Goal: Task Accomplishment & Management: Manage account settings

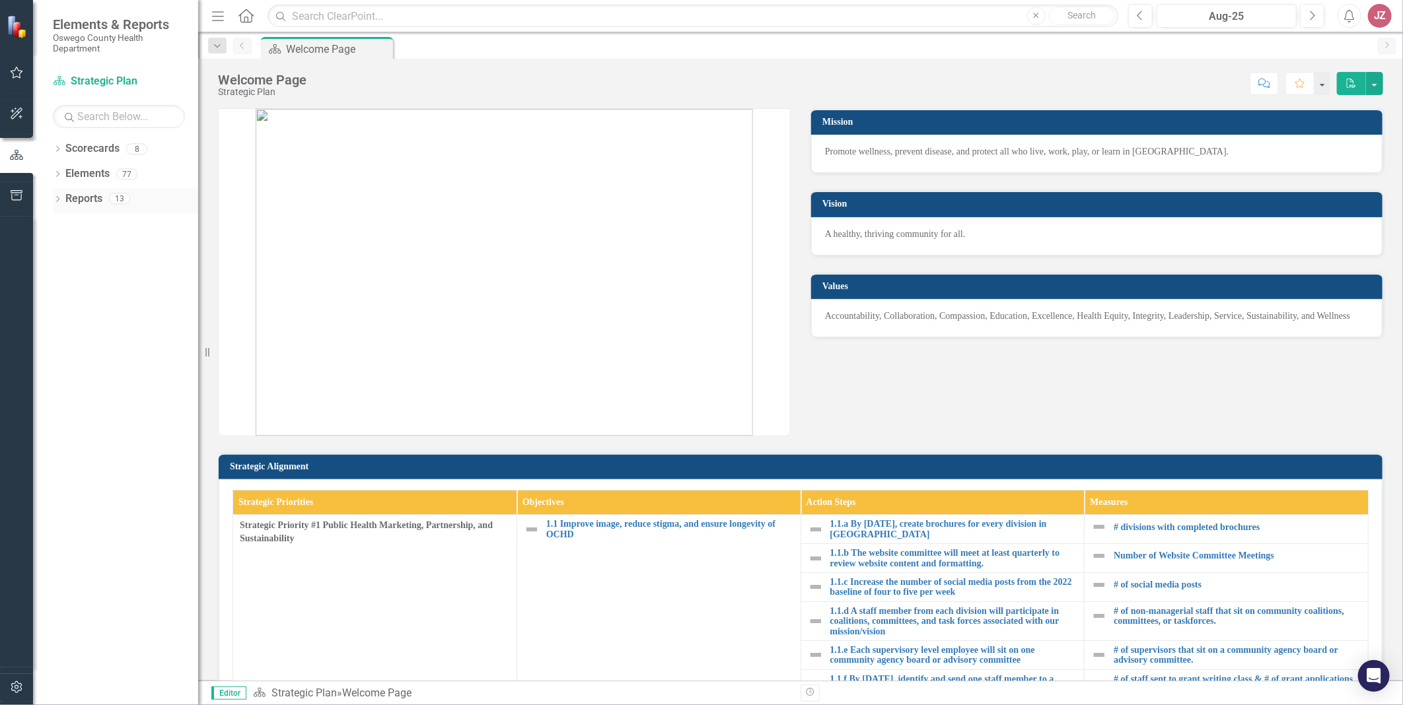
click at [53, 198] on icon "Dropdown" at bounding box center [57, 200] width 9 height 7
click at [62, 176] on div "Dropdown Elements 77" at bounding box center [125, 175] width 145 height 25
click at [57, 172] on icon "Dropdown" at bounding box center [57, 175] width 9 height 7
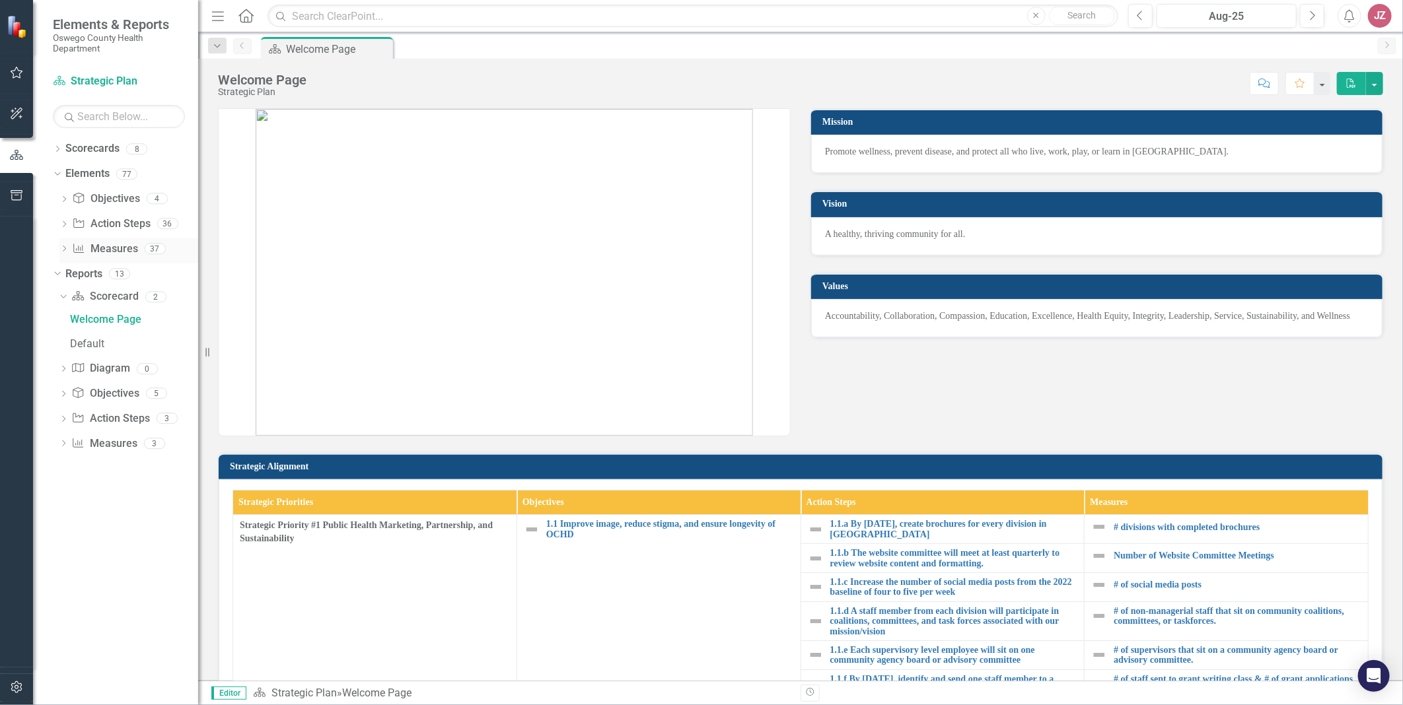
click at [94, 248] on link "Measure Measures" at bounding box center [104, 249] width 65 height 15
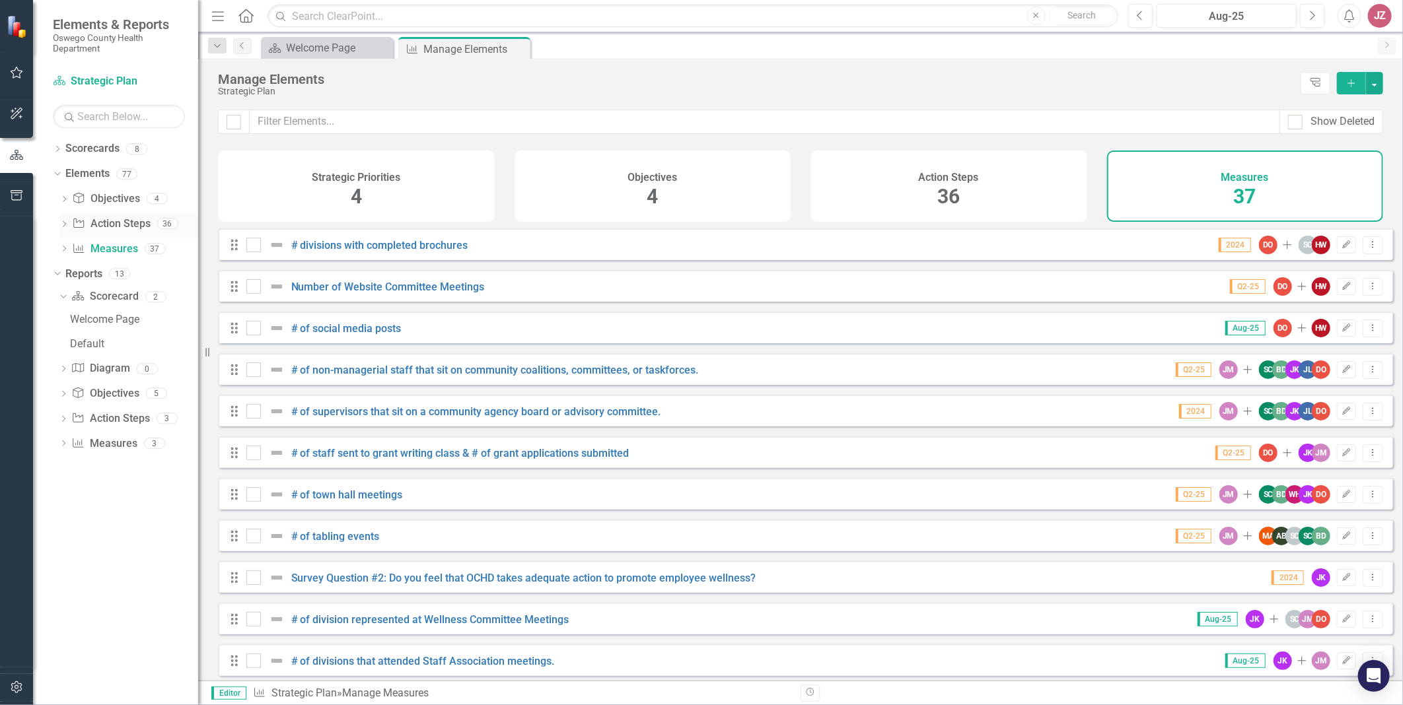
click at [67, 223] on icon "Dropdown" at bounding box center [63, 225] width 9 height 7
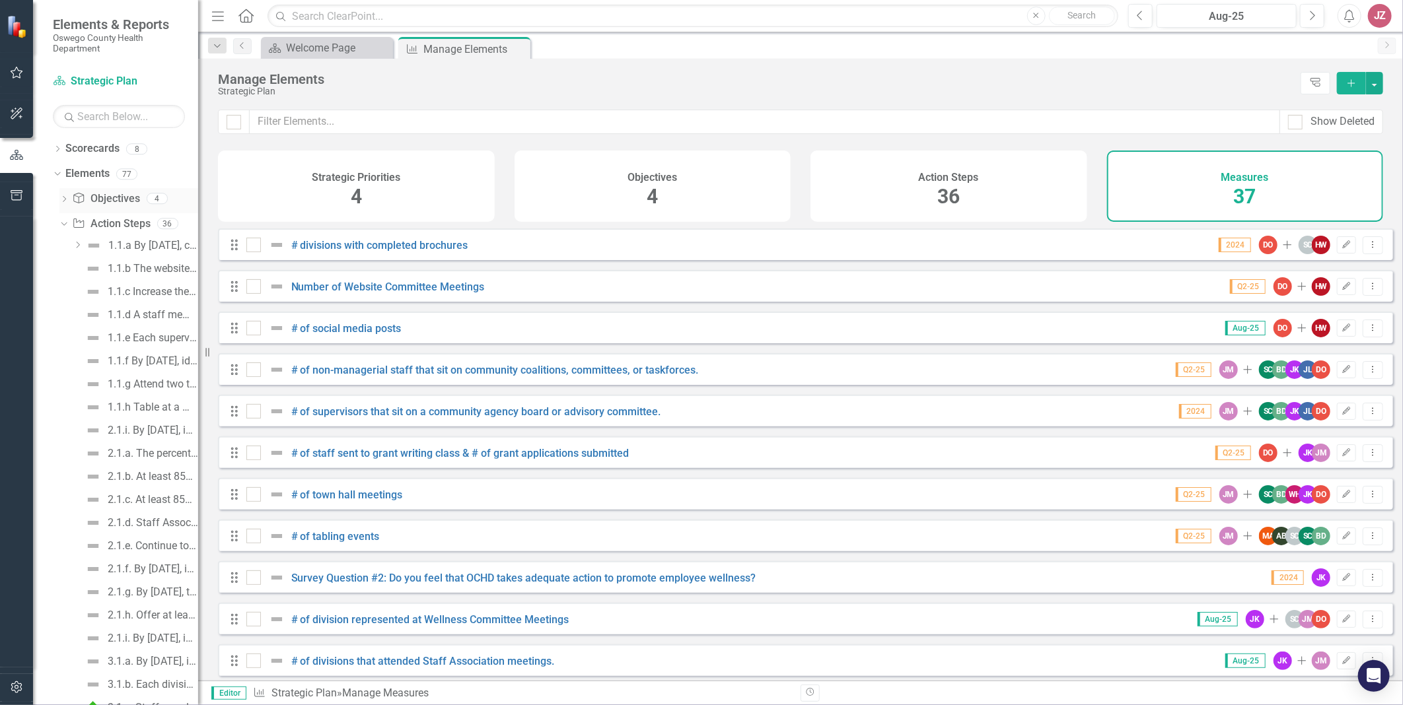
click at [63, 199] on icon "Dropdown" at bounding box center [63, 200] width 9 height 7
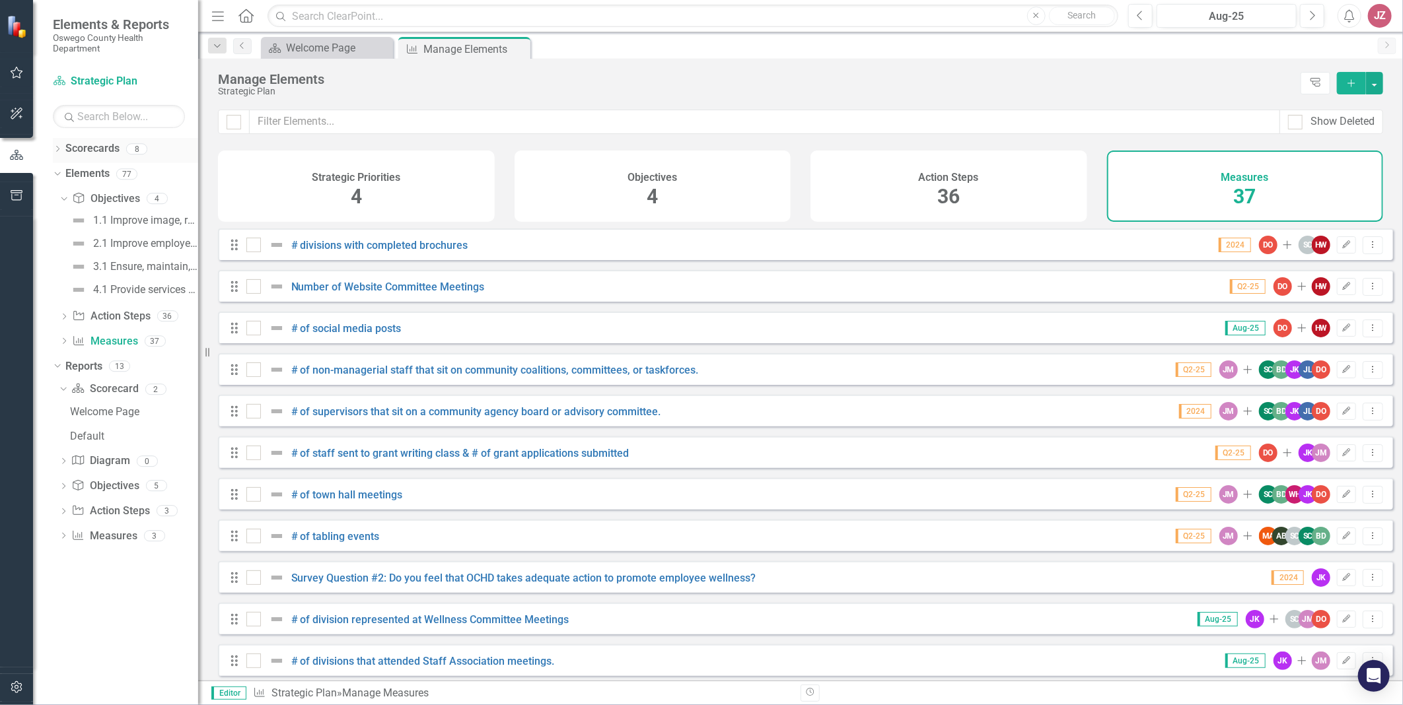
click at [56, 149] on icon "Dropdown" at bounding box center [57, 150] width 9 height 7
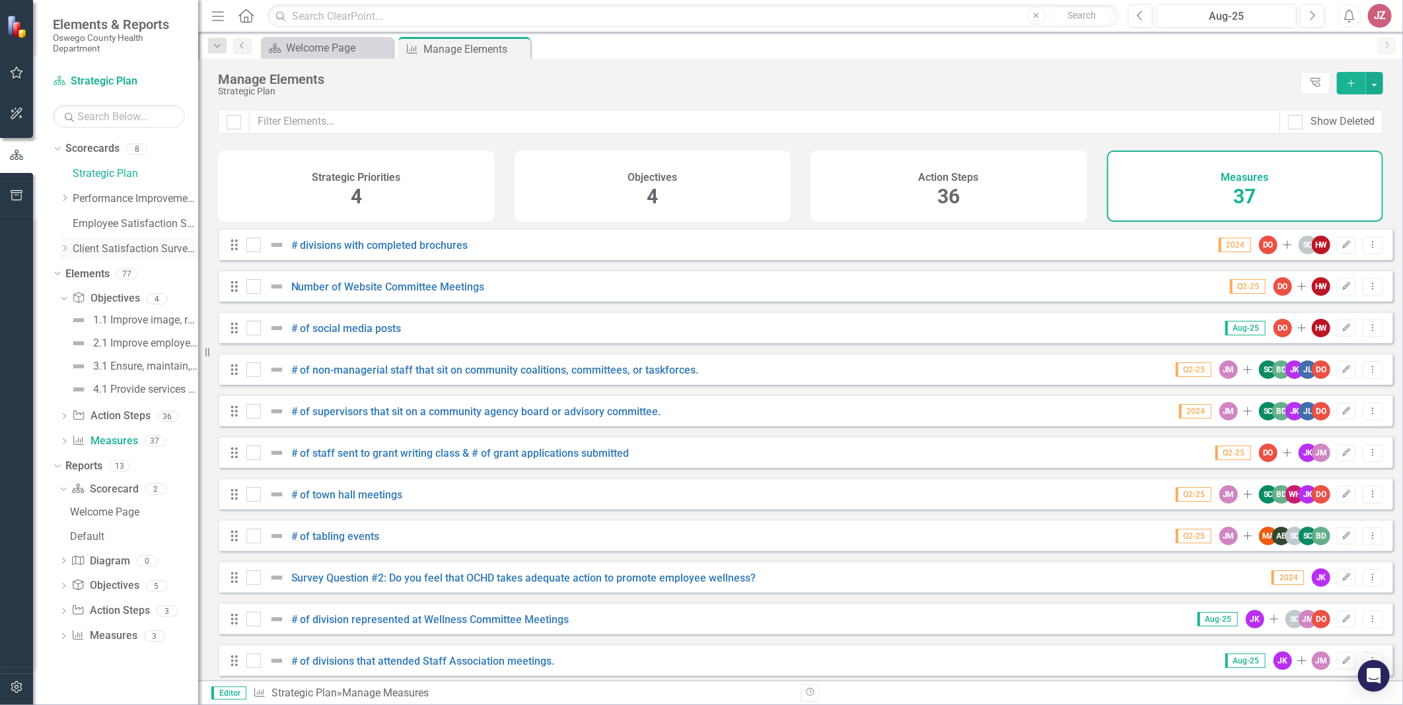
click at [123, 243] on link "Client Satisfaction Surveys" at bounding box center [135, 249] width 125 height 15
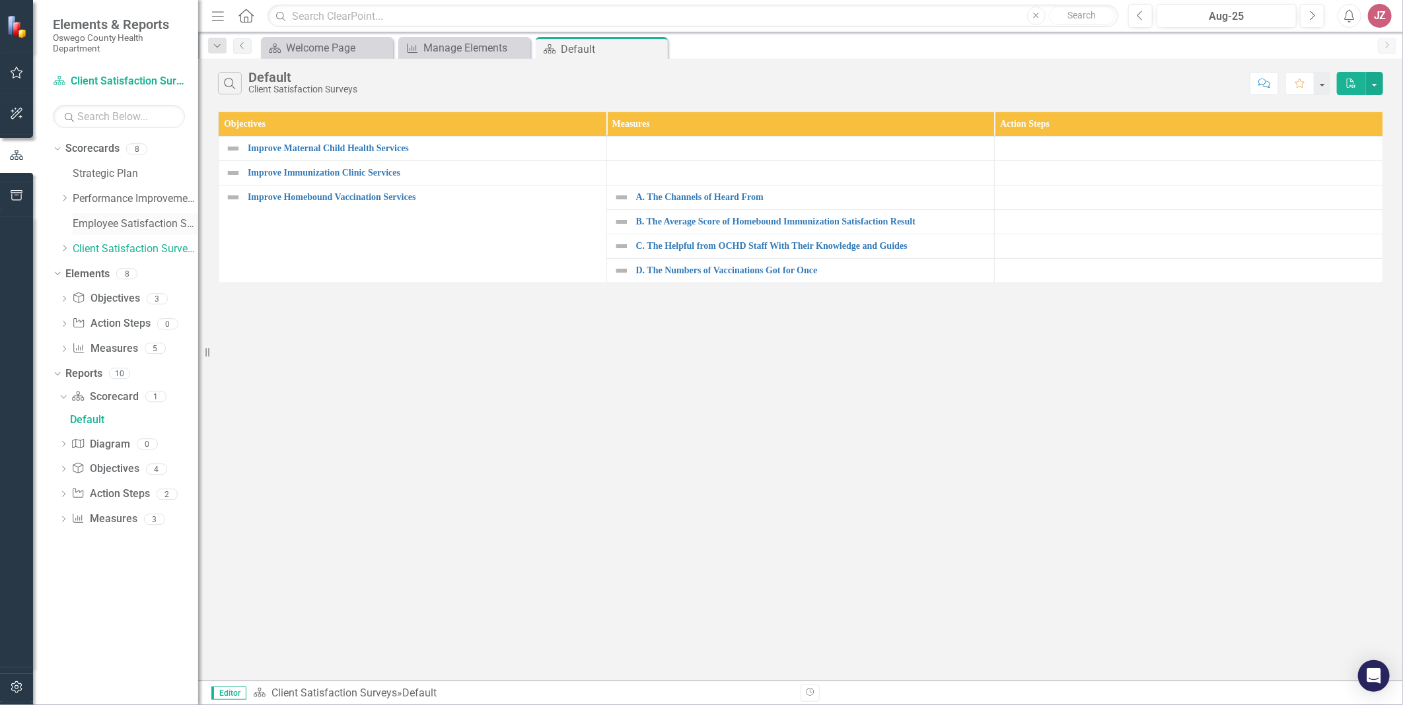
click at [126, 221] on link "Employee Satisfaction Survey" at bounding box center [135, 224] width 125 height 15
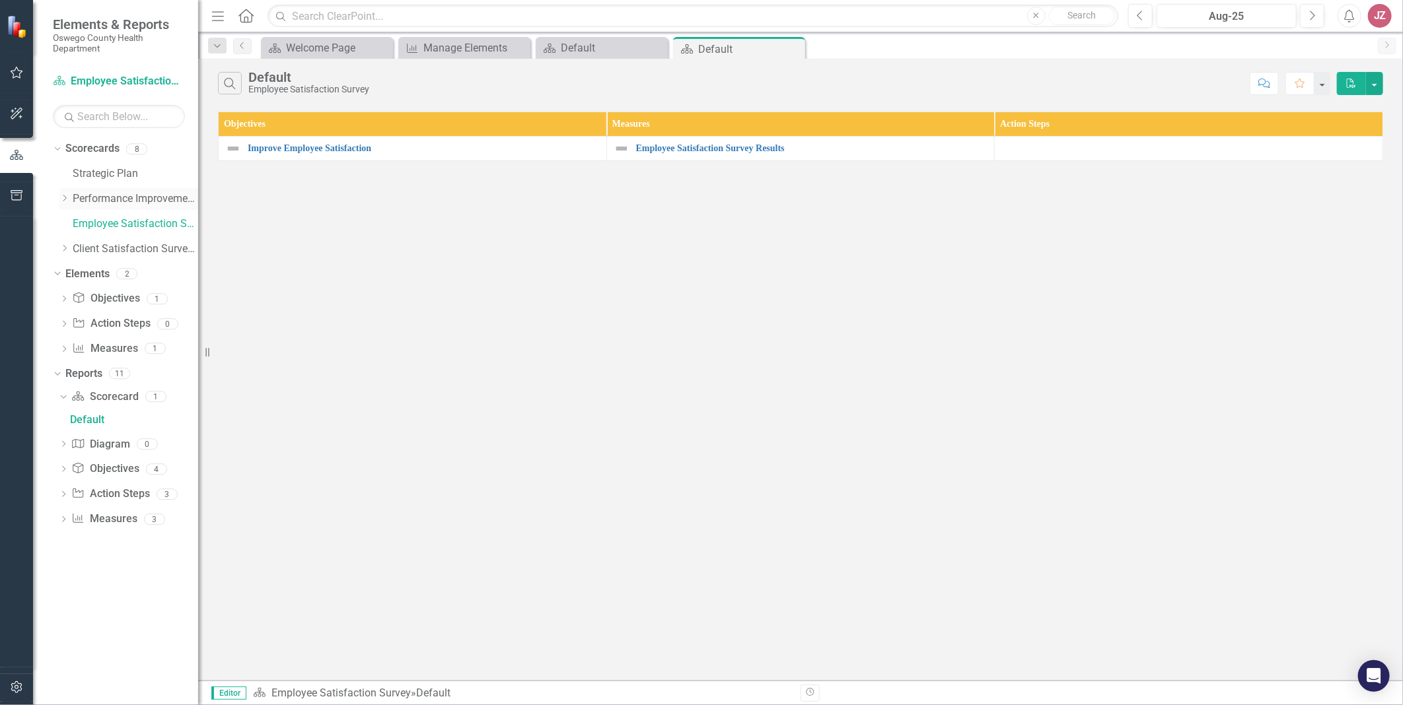
click at [139, 201] on link "Performance Improvement Plans" at bounding box center [135, 199] width 125 height 15
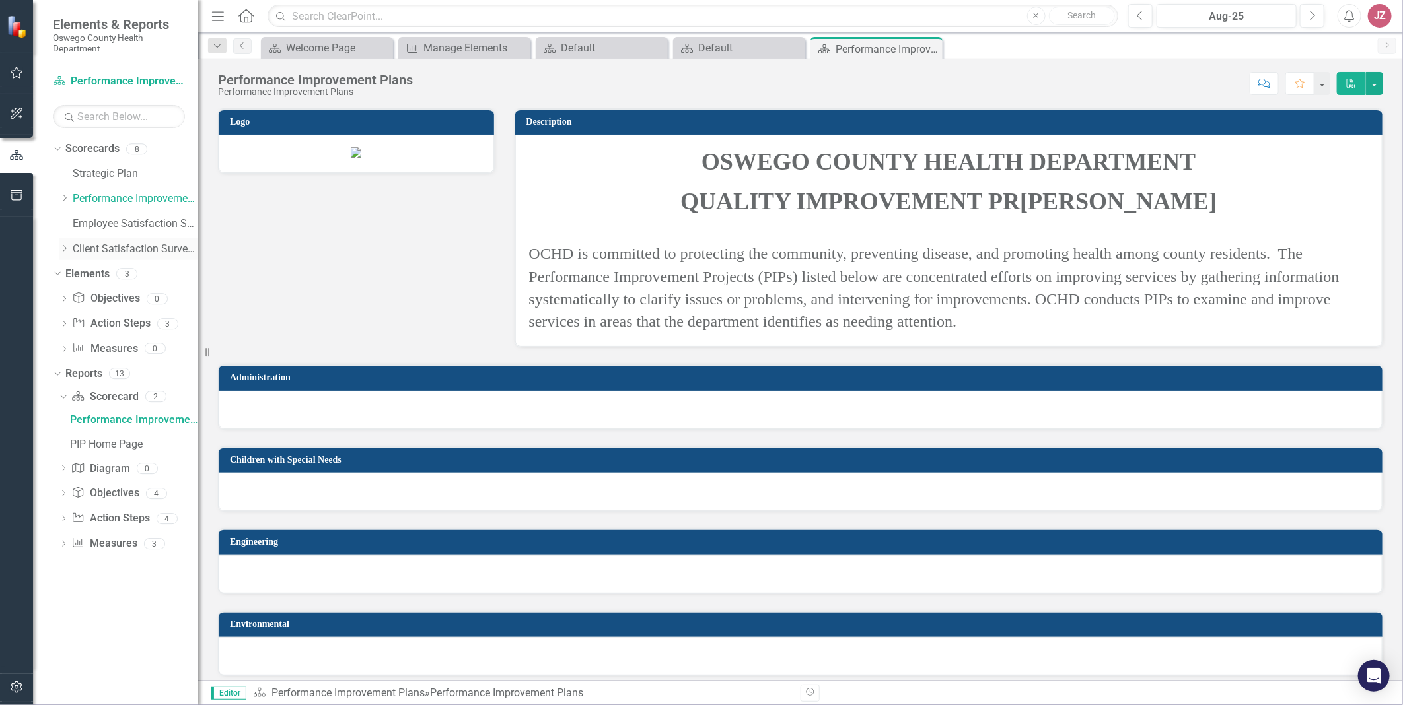
click at [61, 246] on icon "Dropdown" at bounding box center [64, 248] width 10 height 8
click at [114, 277] on link "MCH Services" at bounding box center [142, 274] width 112 height 15
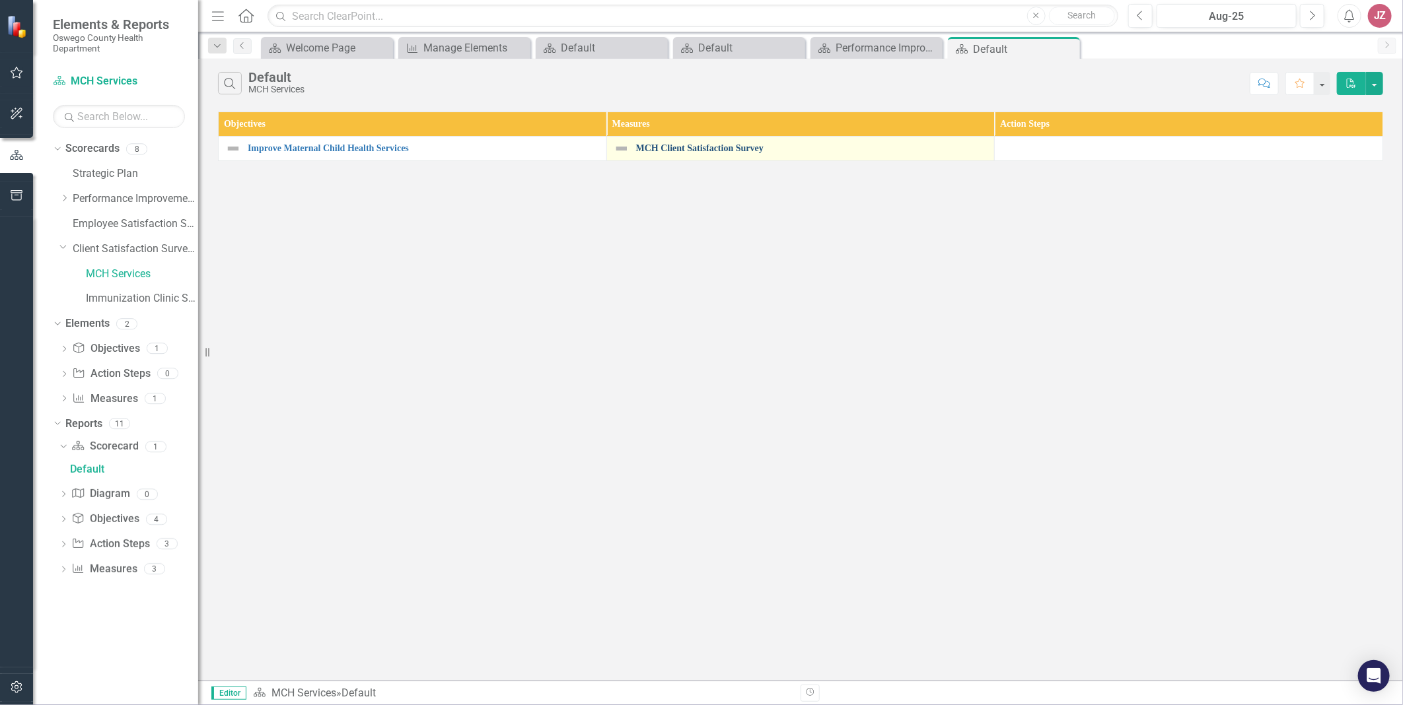
click at [696, 147] on link "MCH Client Satisfaction Survey" at bounding box center [812, 148] width 352 height 10
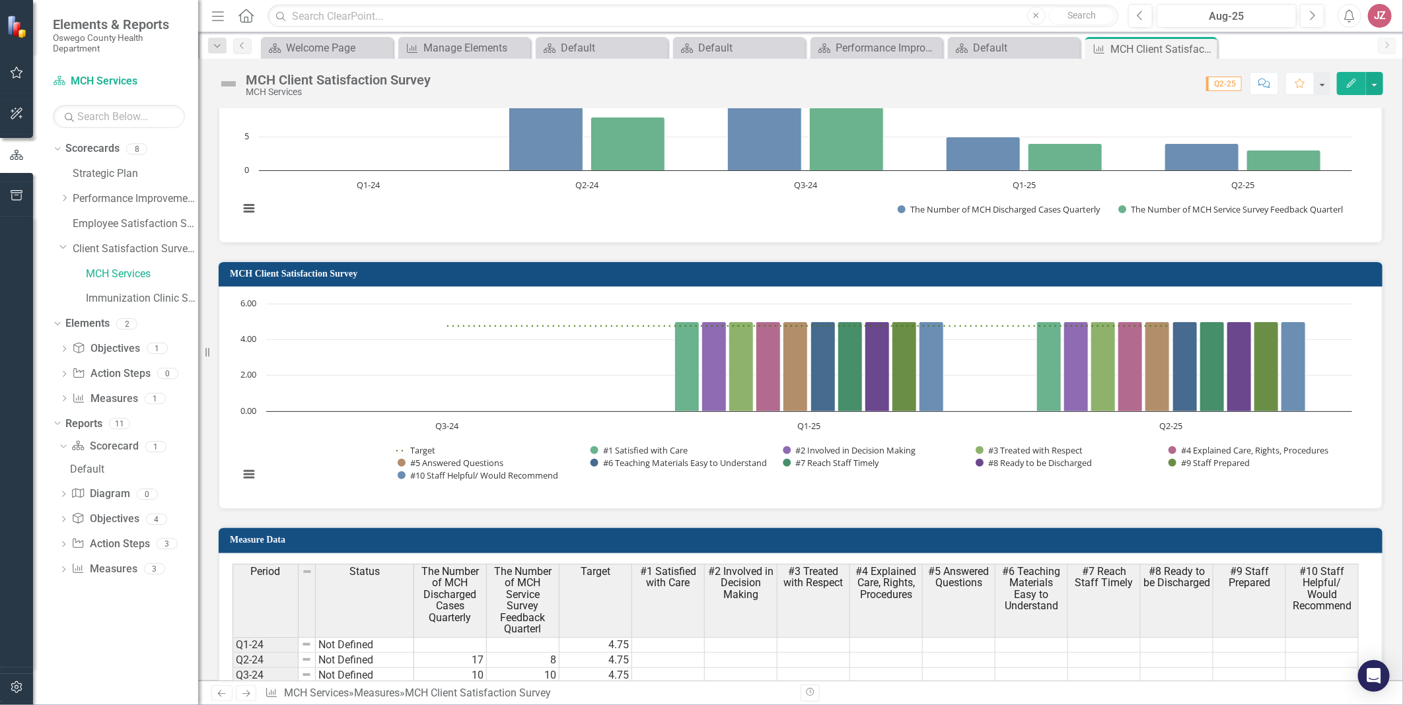
scroll to position [1002, 0]
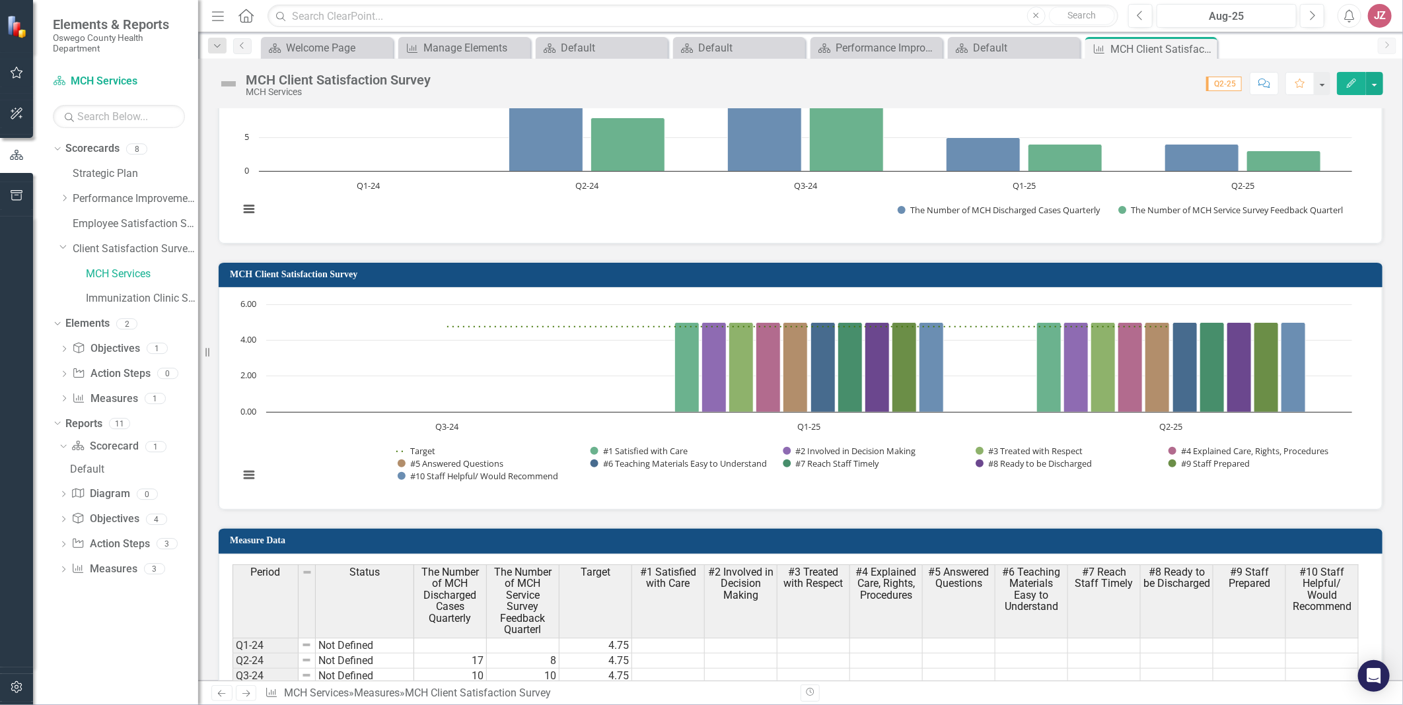
click at [932, 81] on icon "button" at bounding box center [1350, 83] width 9 height 9
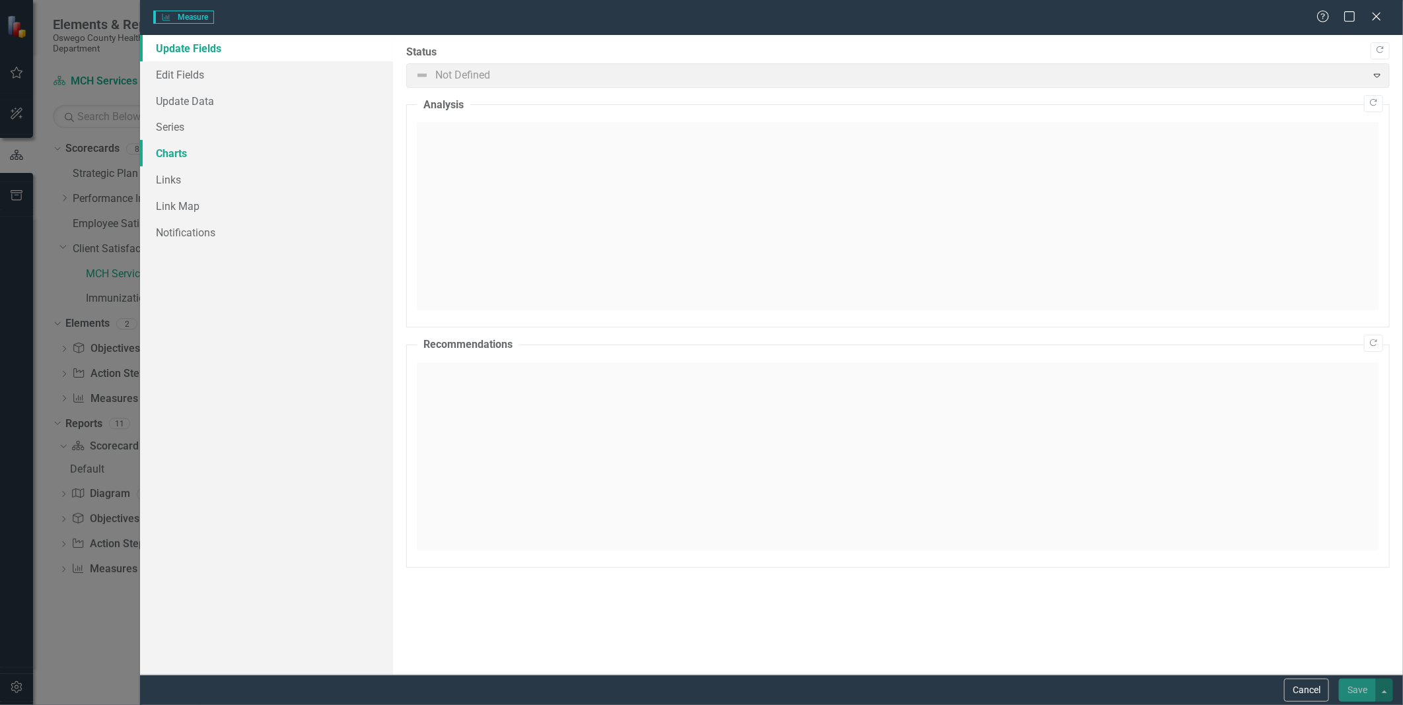
click at [176, 156] on link "Charts" at bounding box center [266, 153] width 252 height 26
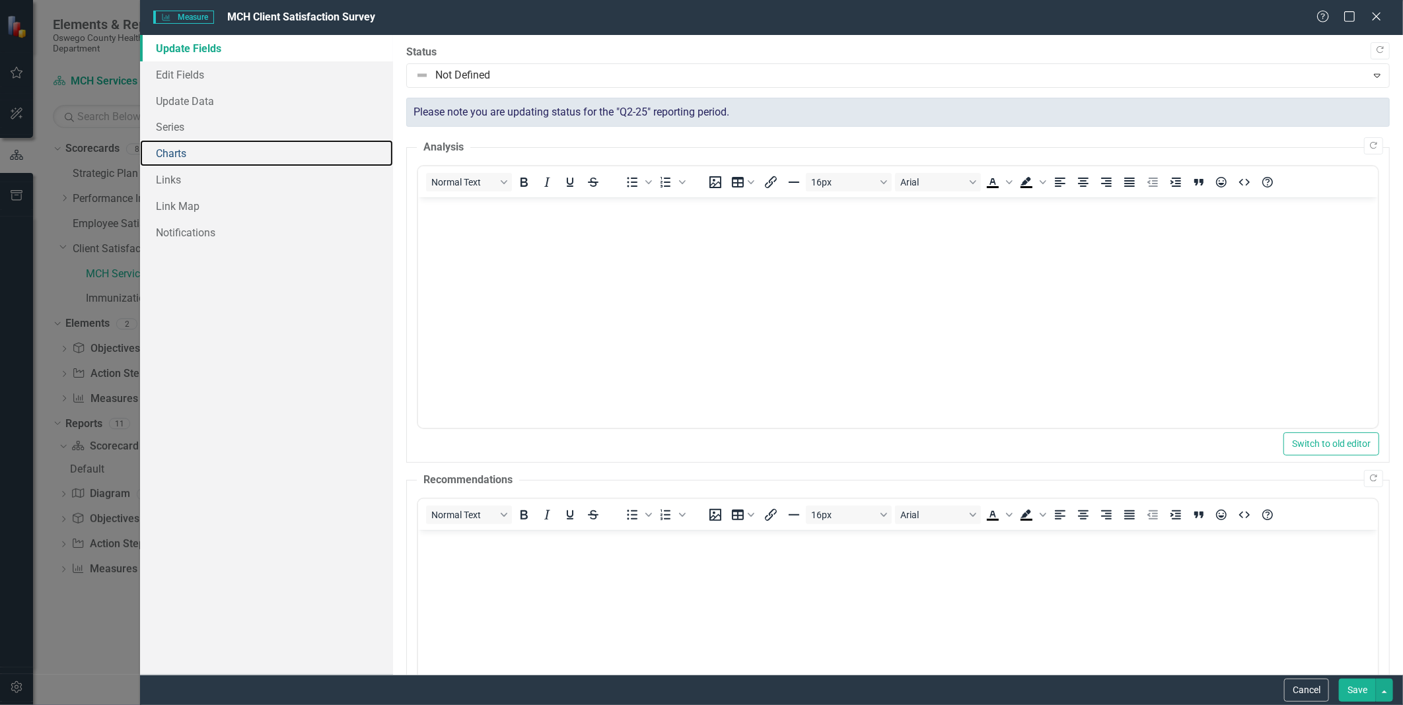
scroll to position [0, 0]
click at [174, 154] on link "Charts" at bounding box center [266, 153] width 252 height 26
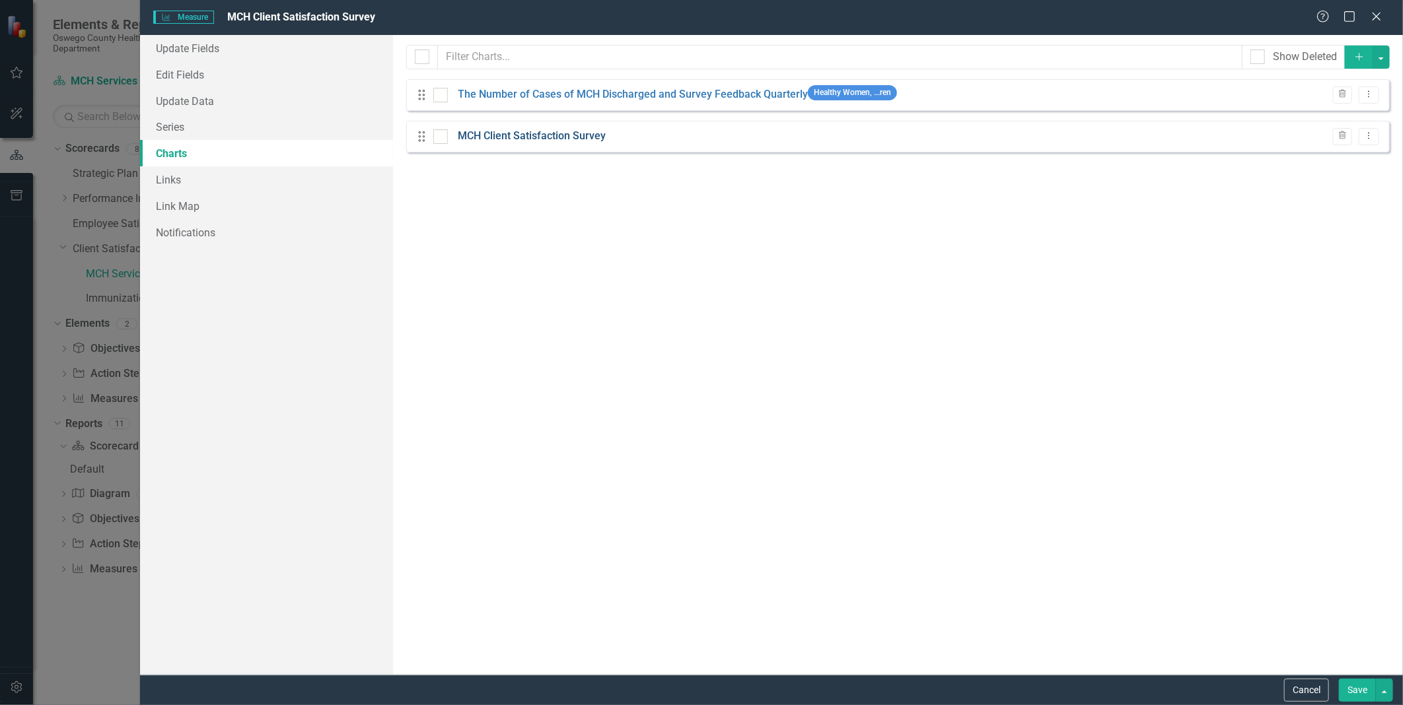
click at [540, 139] on link "MCH Client Satisfaction Survey" at bounding box center [532, 136] width 148 height 15
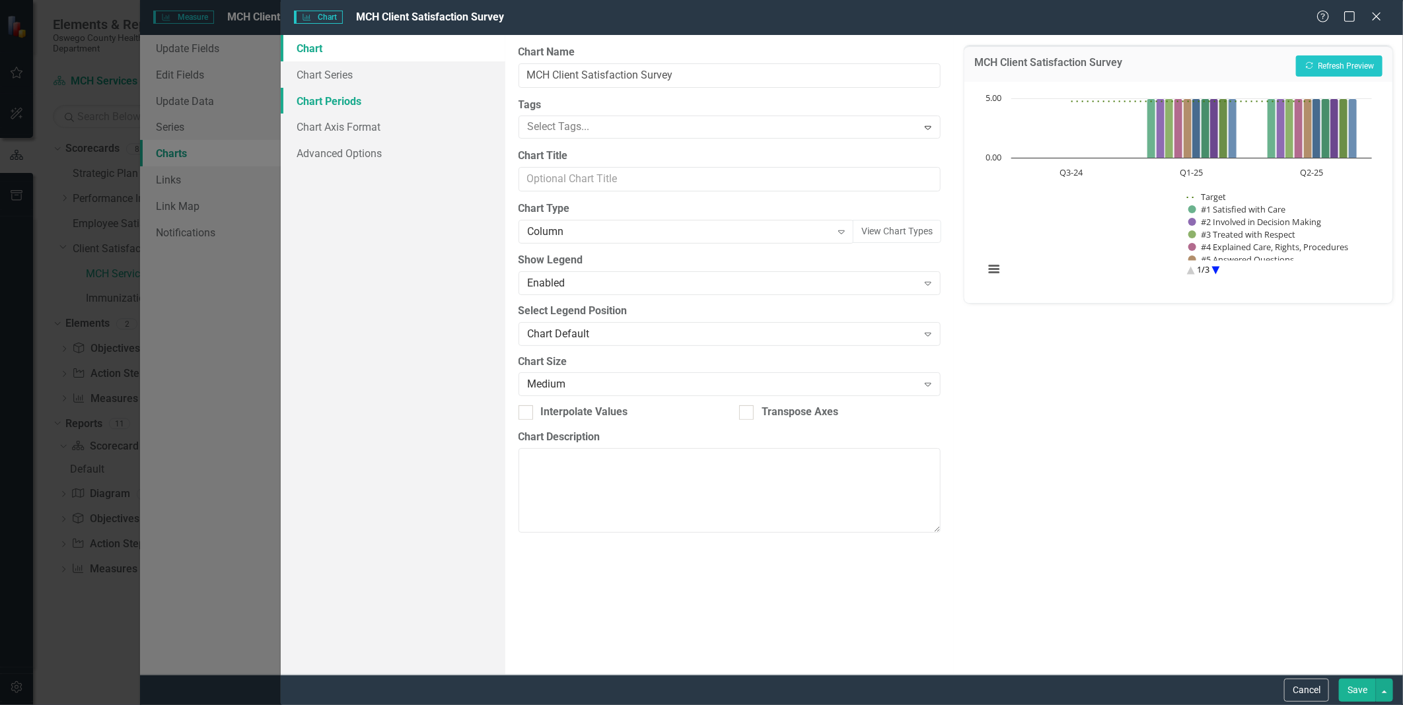
click at [325, 96] on link "Chart Periods" at bounding box center [393, 101] width 225 height 26
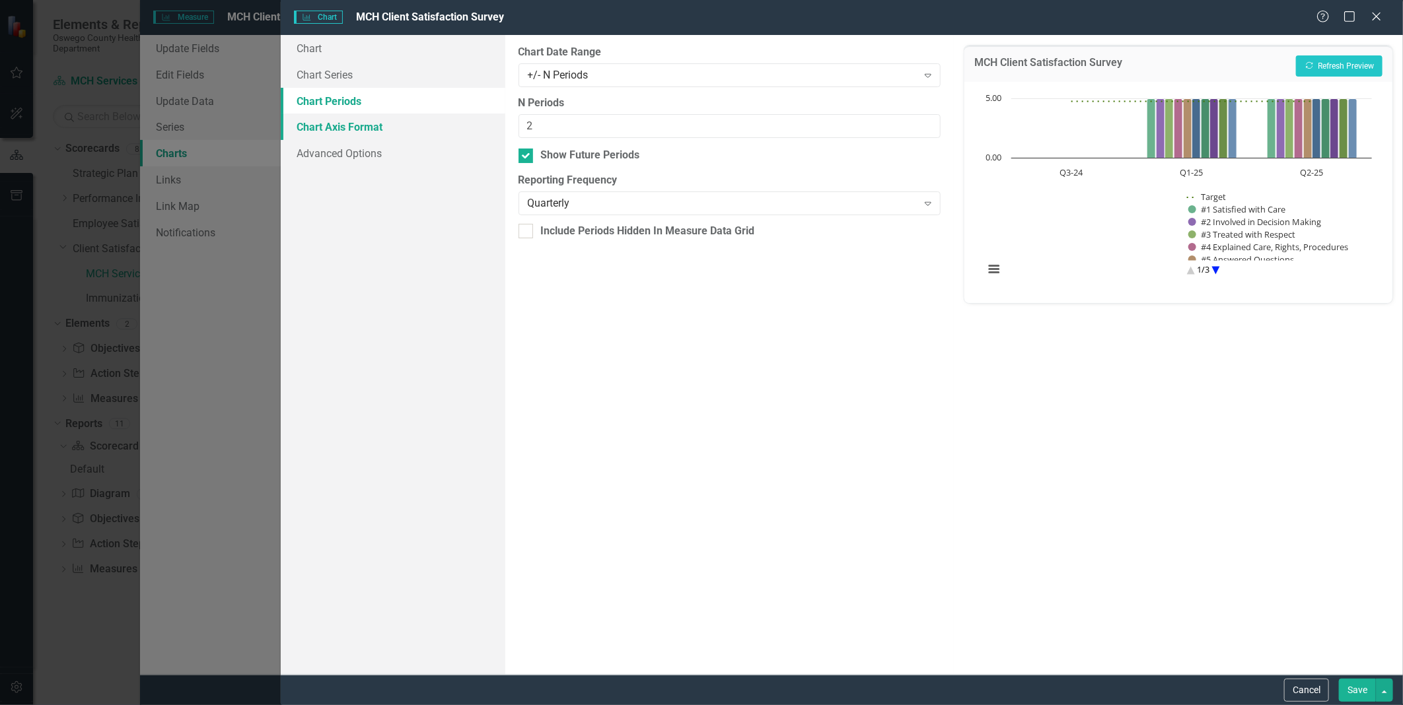
click at [341, 130] on link "Chart Axis Format" at bounding box center [393, 127] width 225 height 26
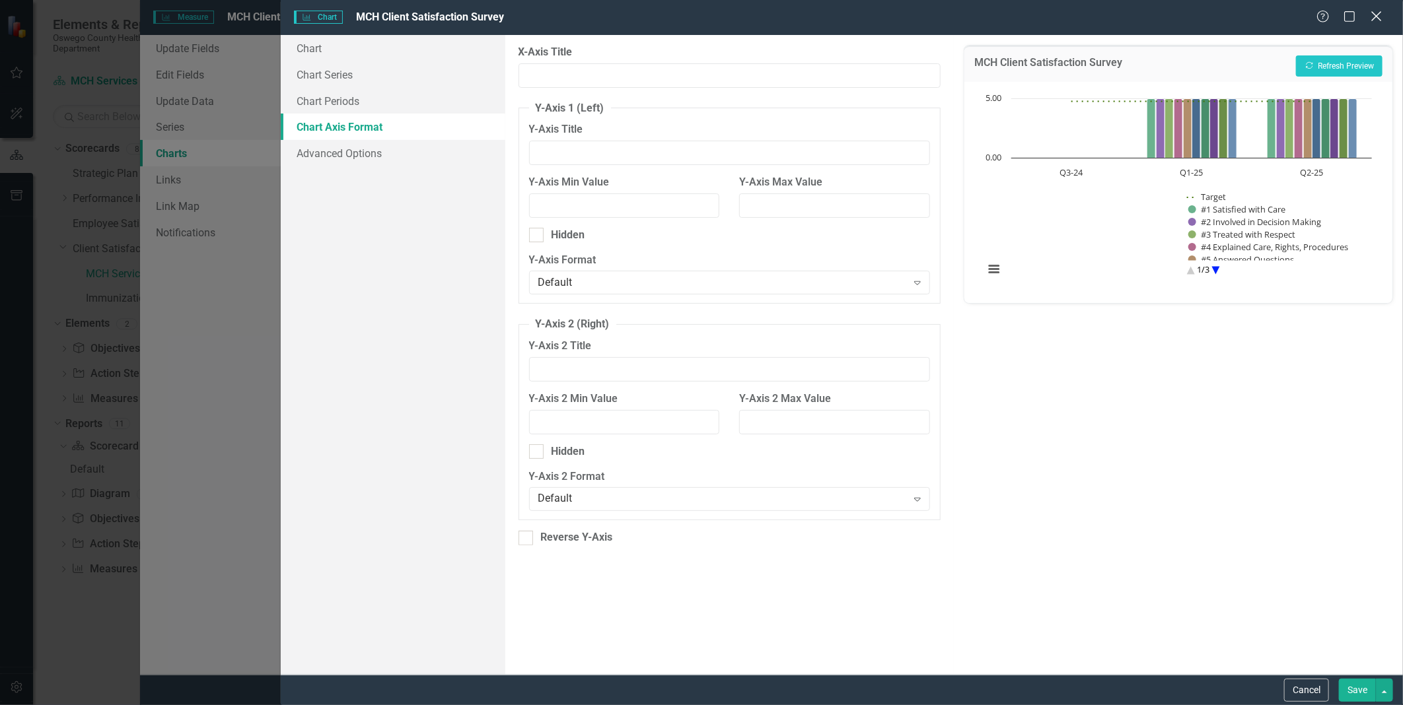
click at [932, 21] on icon "Close" at bounding box center [1376, 16] width 17 height 13
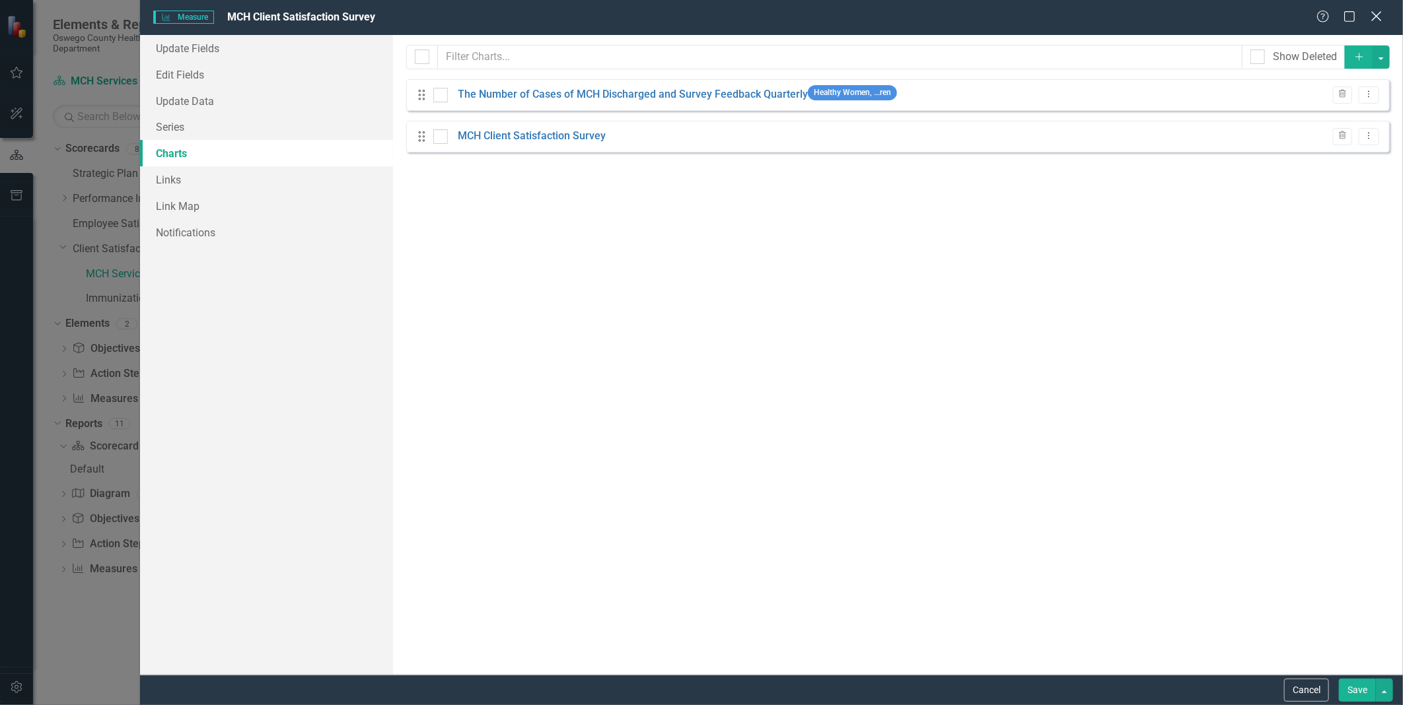
click at [932, 16] on icon "Close" at bounding box center [1376, 16] width 17 height 13
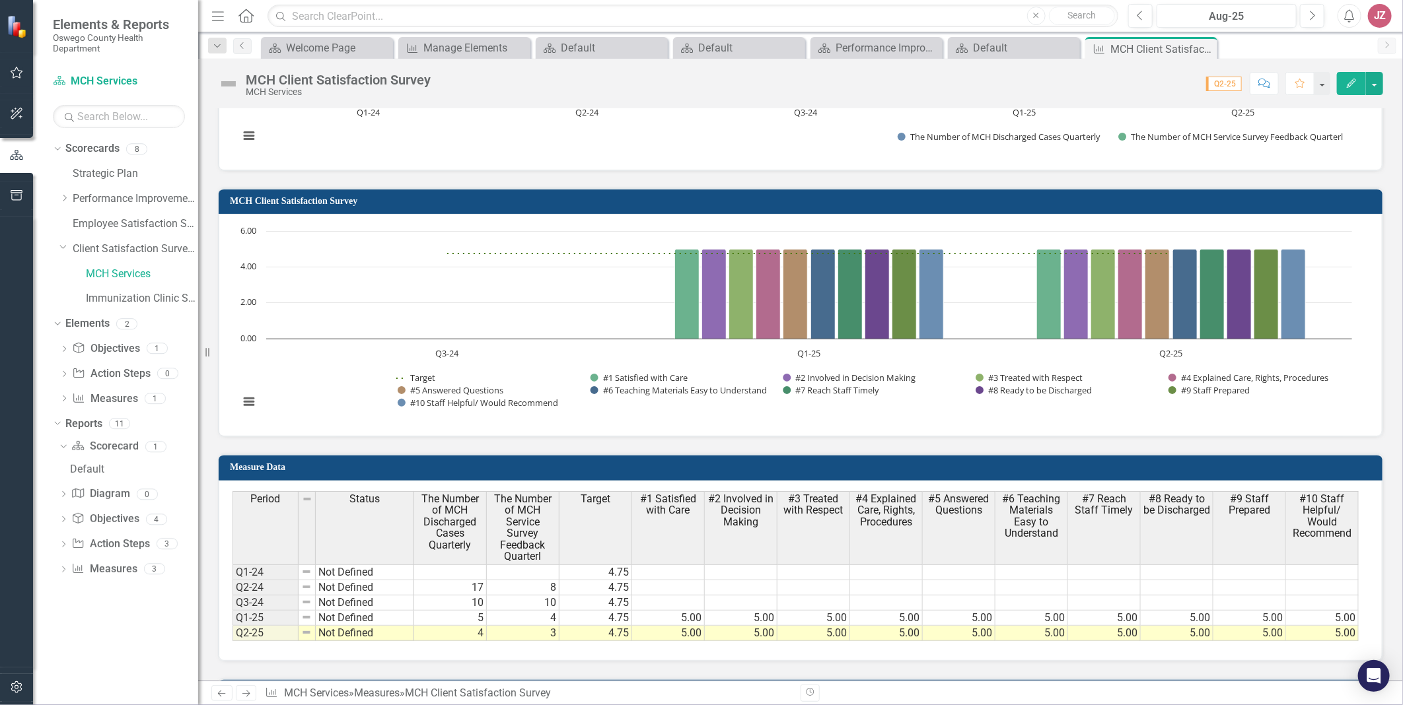
drag, startPoint x: 1354, startPoint y: 613, endPoint x: 1354, endPoint y: 637, distance: 24.4
click at [932, 441] on div "Period Status The Number of MCH Discharged Cases Quarterly The Number of MCH Se…" at bounding box center [795, 566] width 1126 height 150
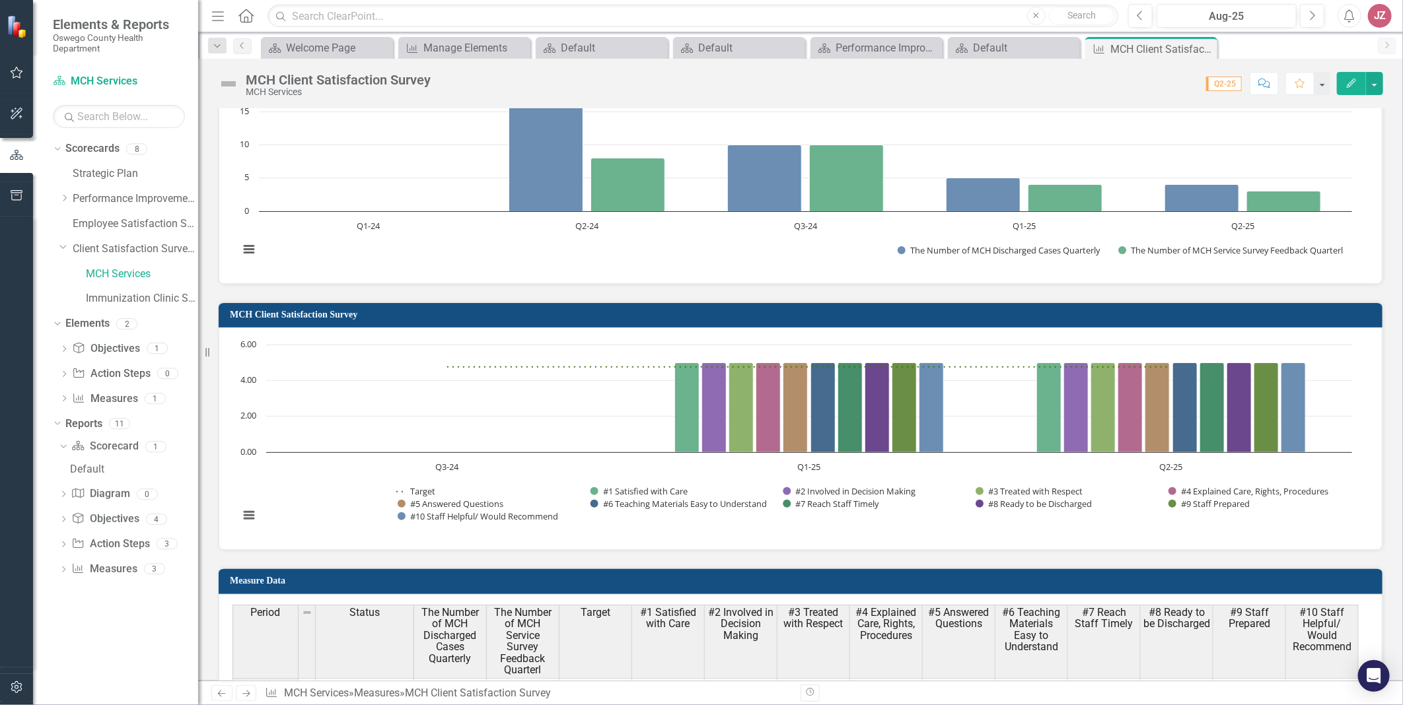
scroll to position [855, 0]
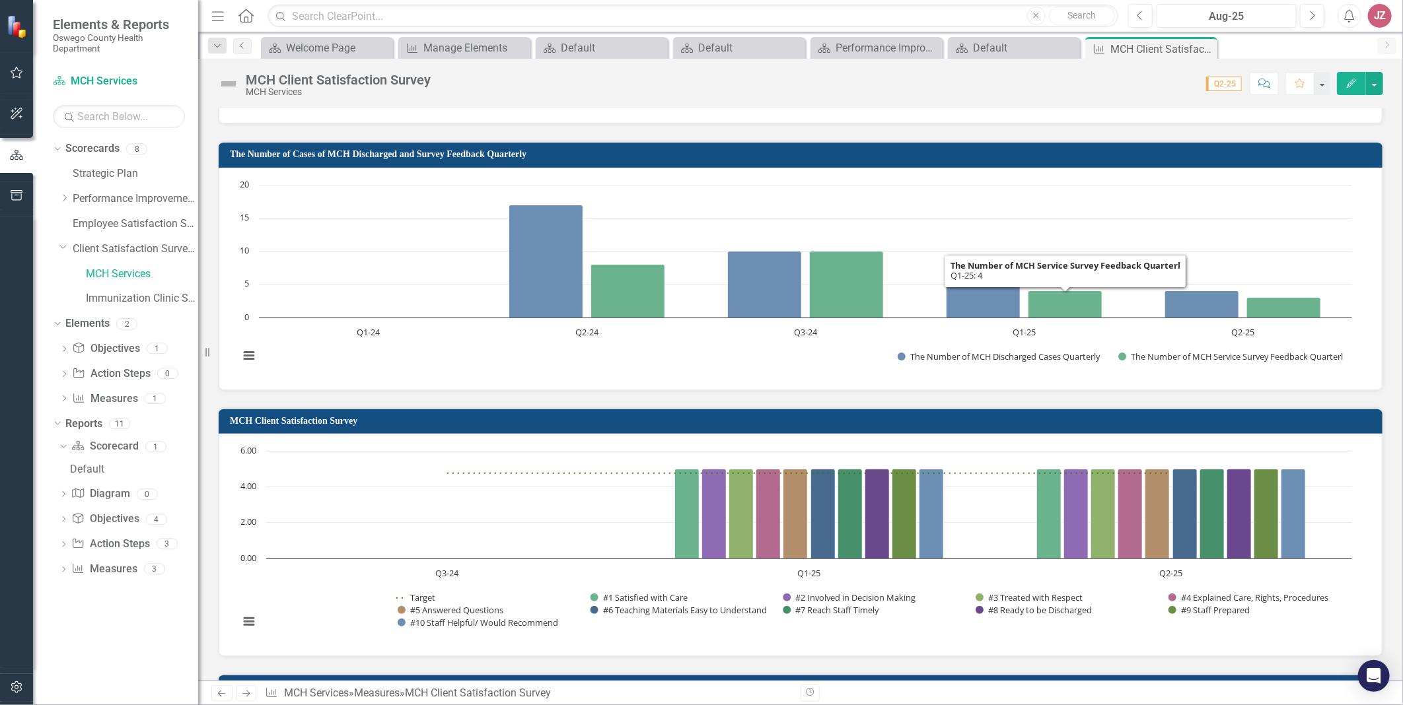
click at [932, 81] on icon "Edit" at bounding box center [1351, 83] width 12 height 9
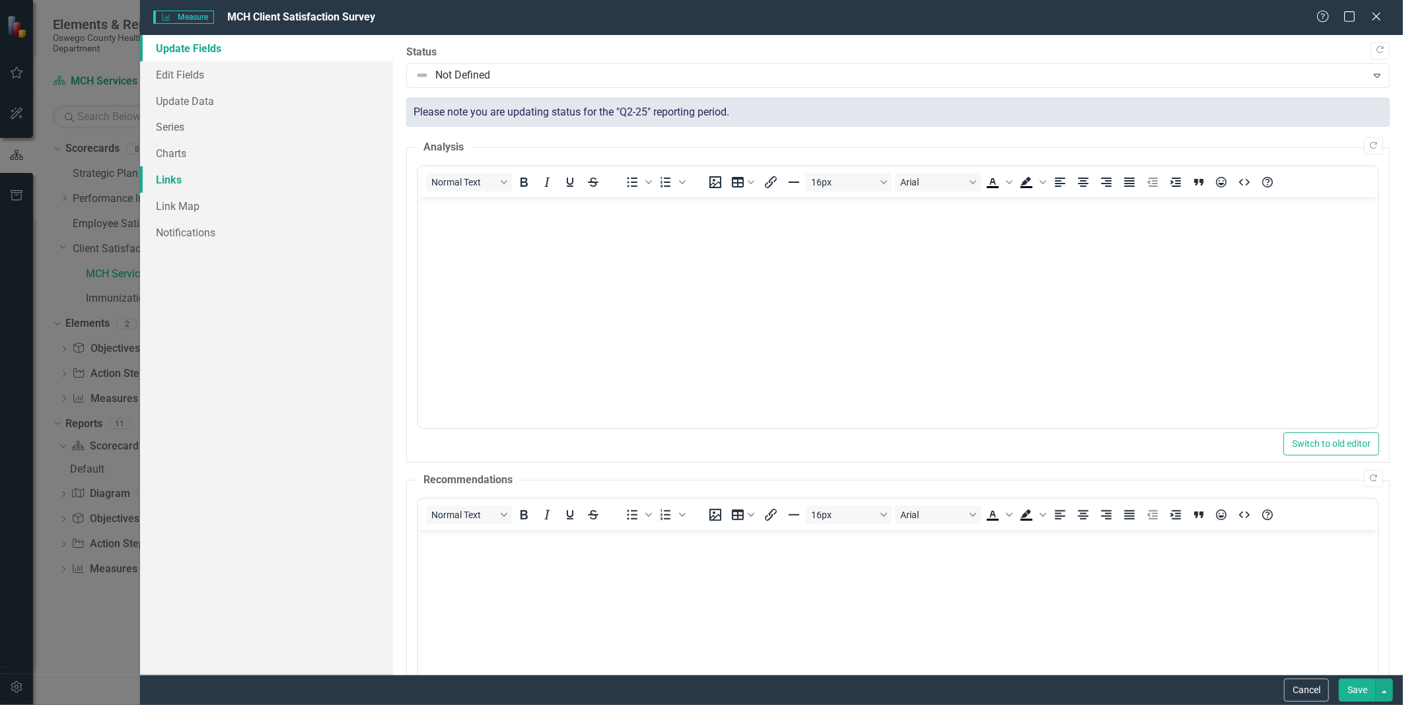
scroll to position [0, 0]
click at [184, 99] on link "Update Data" at bounding box center [266, 101] width 252 height 26
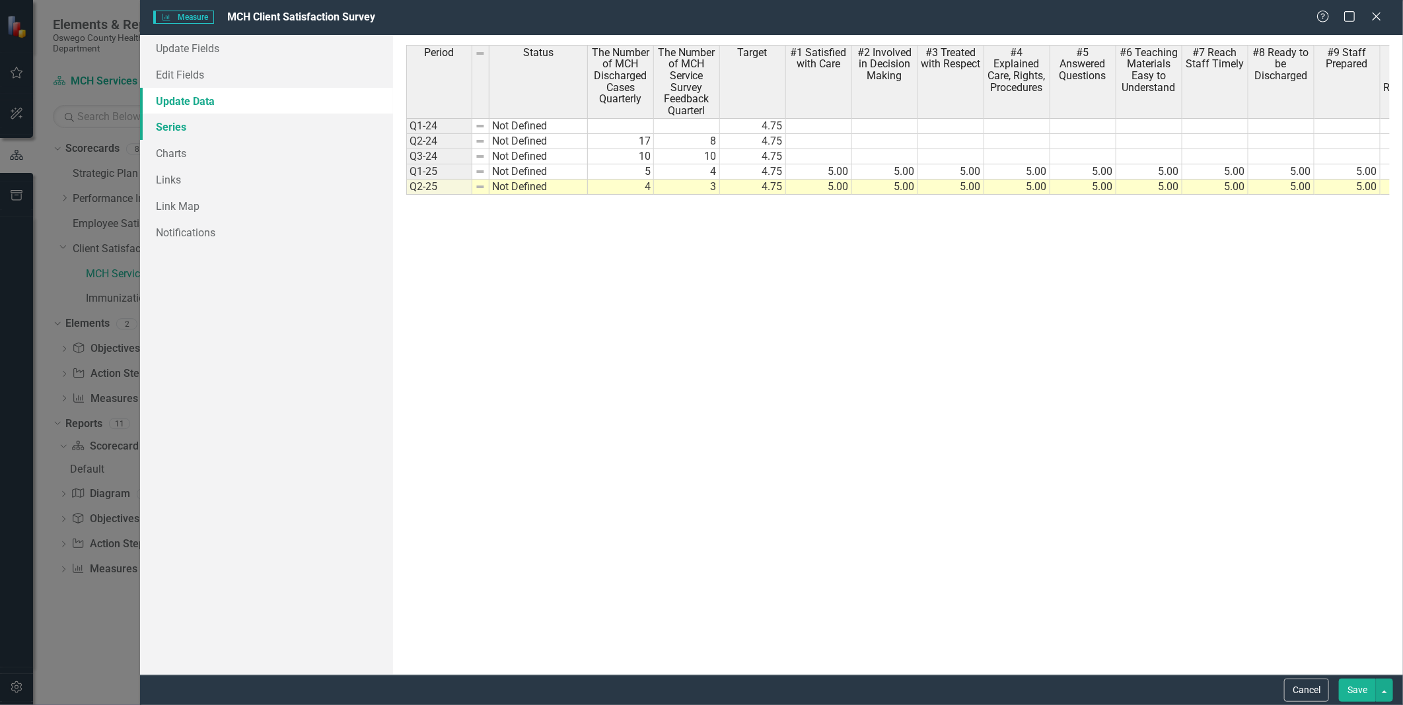
click at [178, 126] on link "Series" at bounding box center [266, 127] width 252 height 26
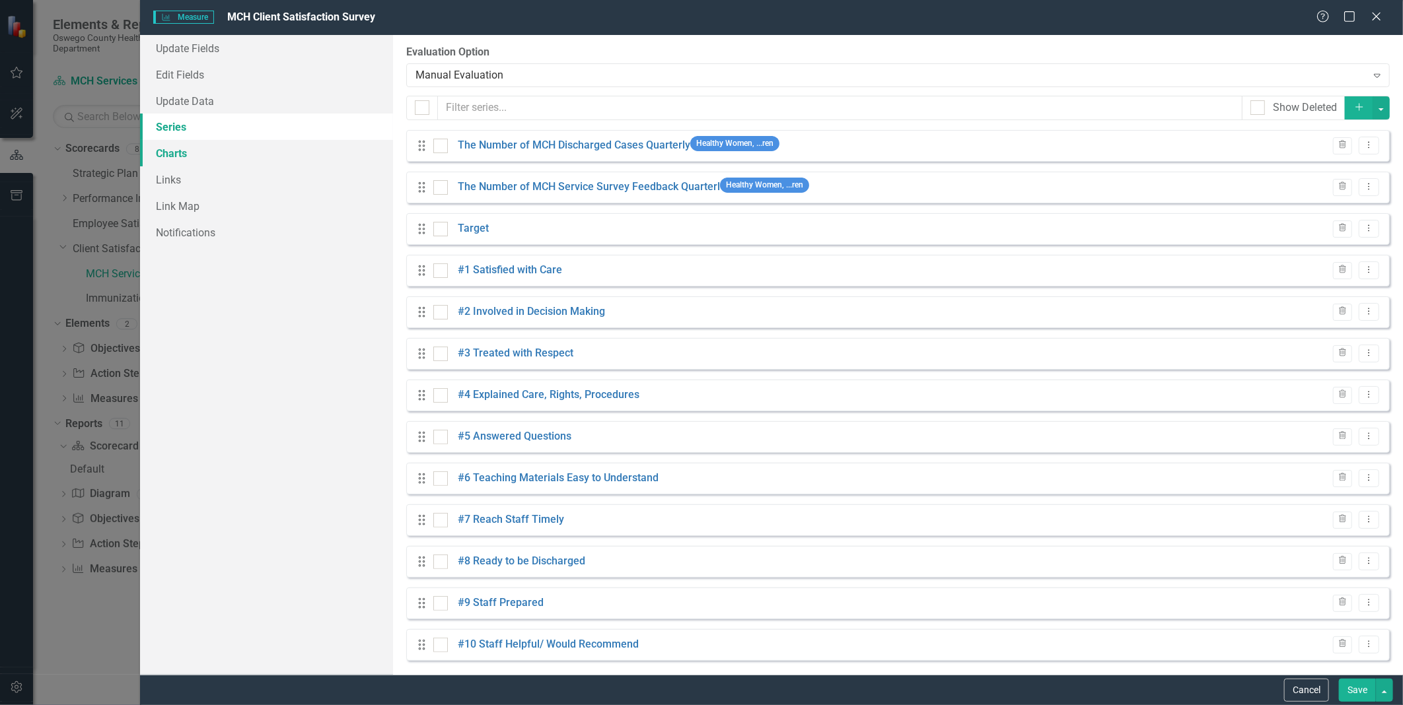
click at [174, 143] on link "Charts" at bounding box center [266, 153] width 252 height 26
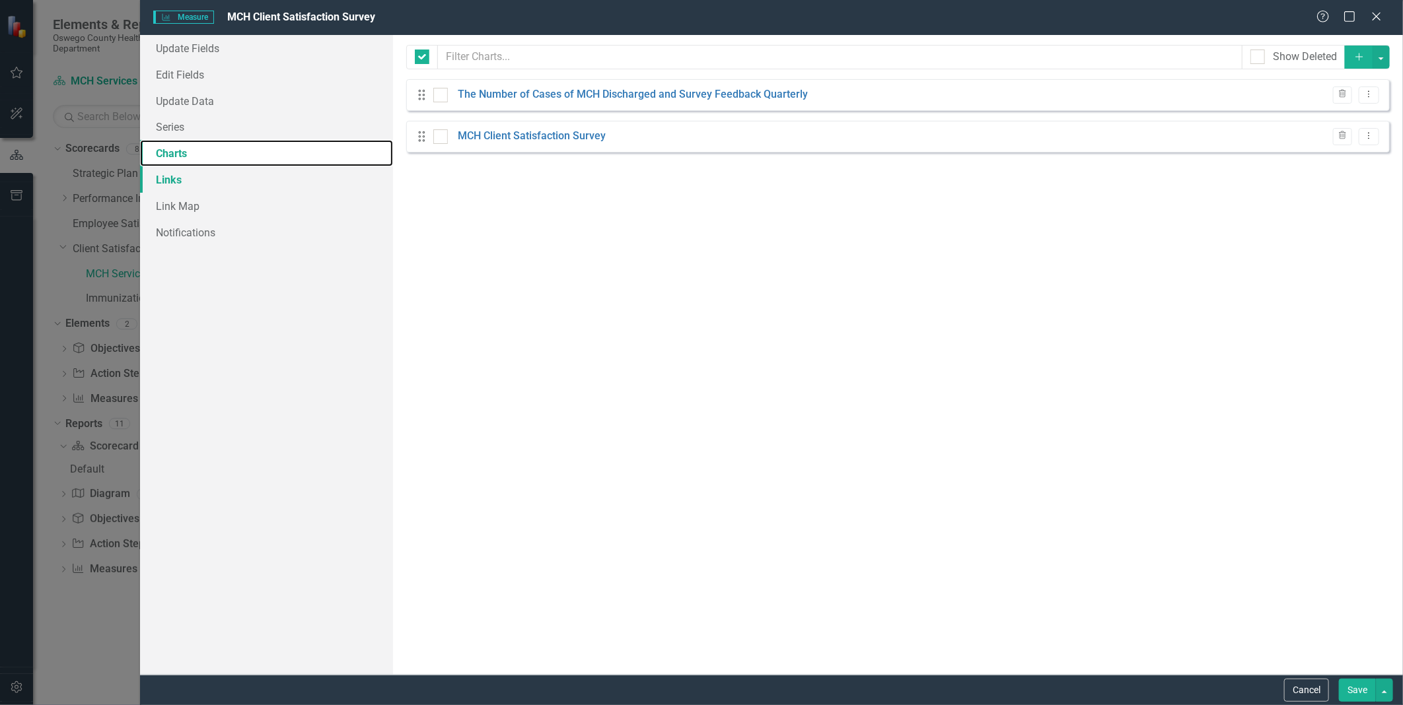
checkbox input "false"
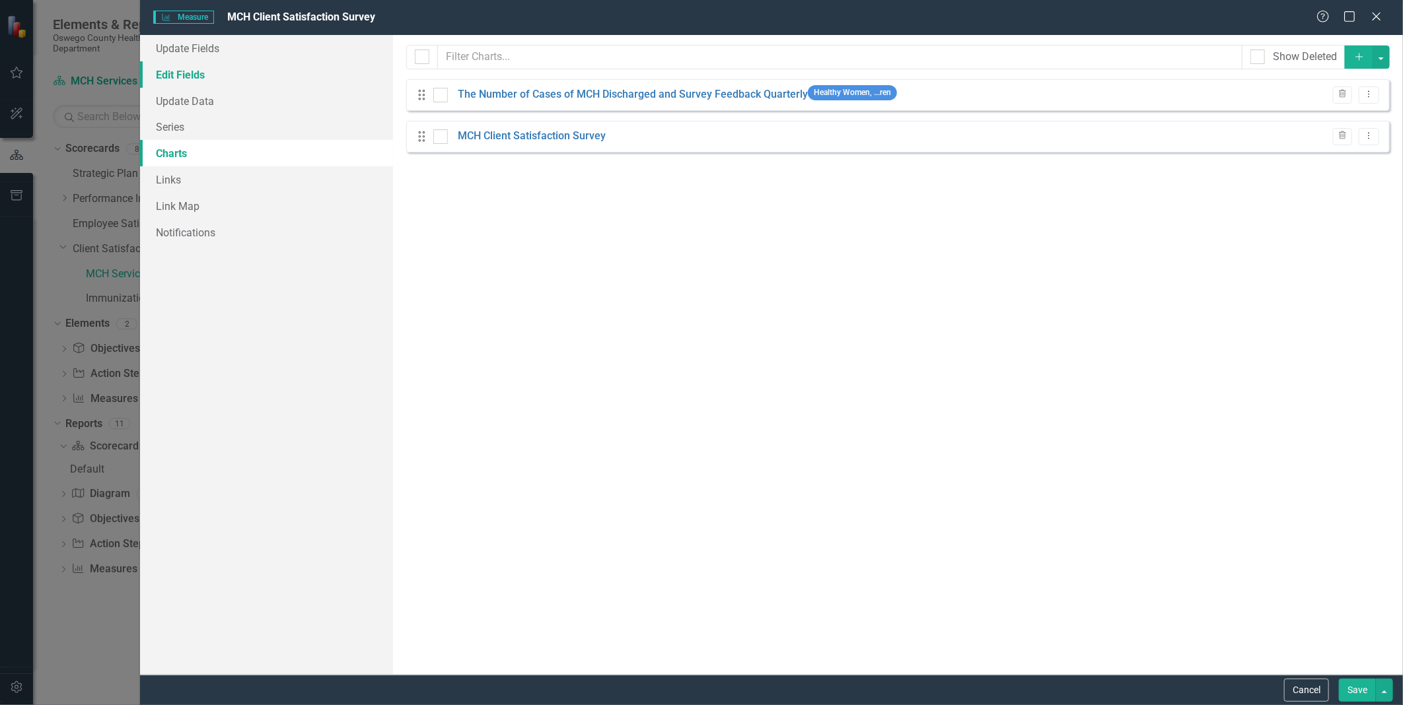
click at [186, 71] on link "Edit Fields" at bounding box center [266, 74] width 252 height 26
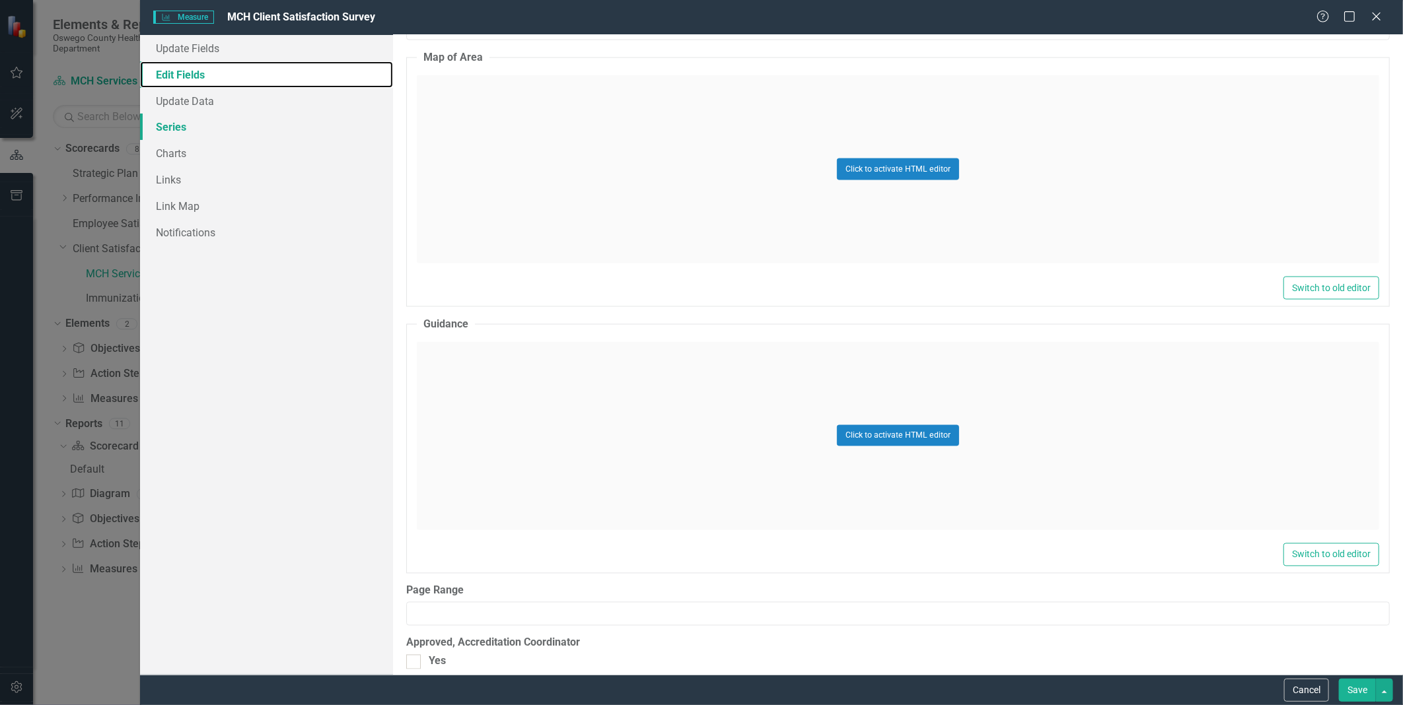
scroll to position [1394, 0]
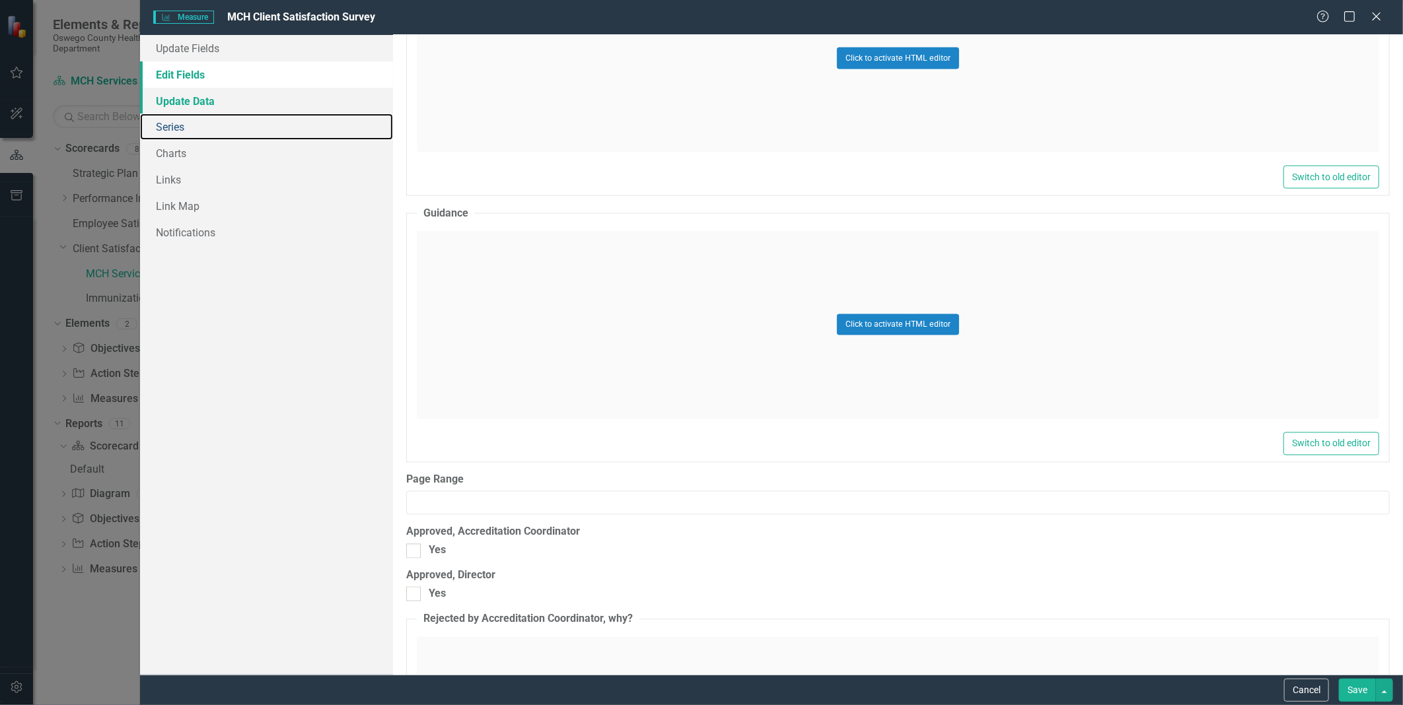
drag, startPoint x: 167, startPoint y: 127, endPoint x: 183, endPoint y: 92, distance: 37.8
click at [167, 126] on link "Series" at bounding box center [266, 127] width 252 height 26
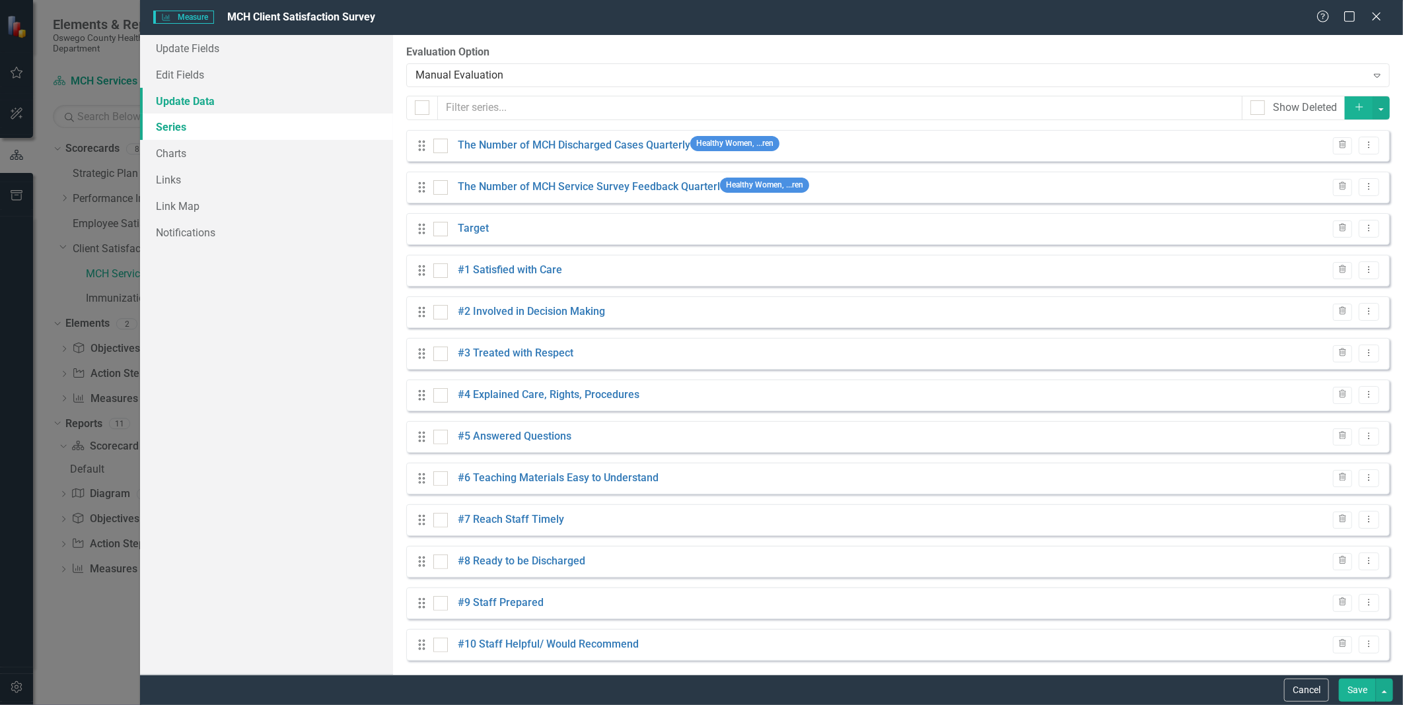
click at [186, 99] on link "Update Data" at bounding box center [266, 101] width 252 height 26
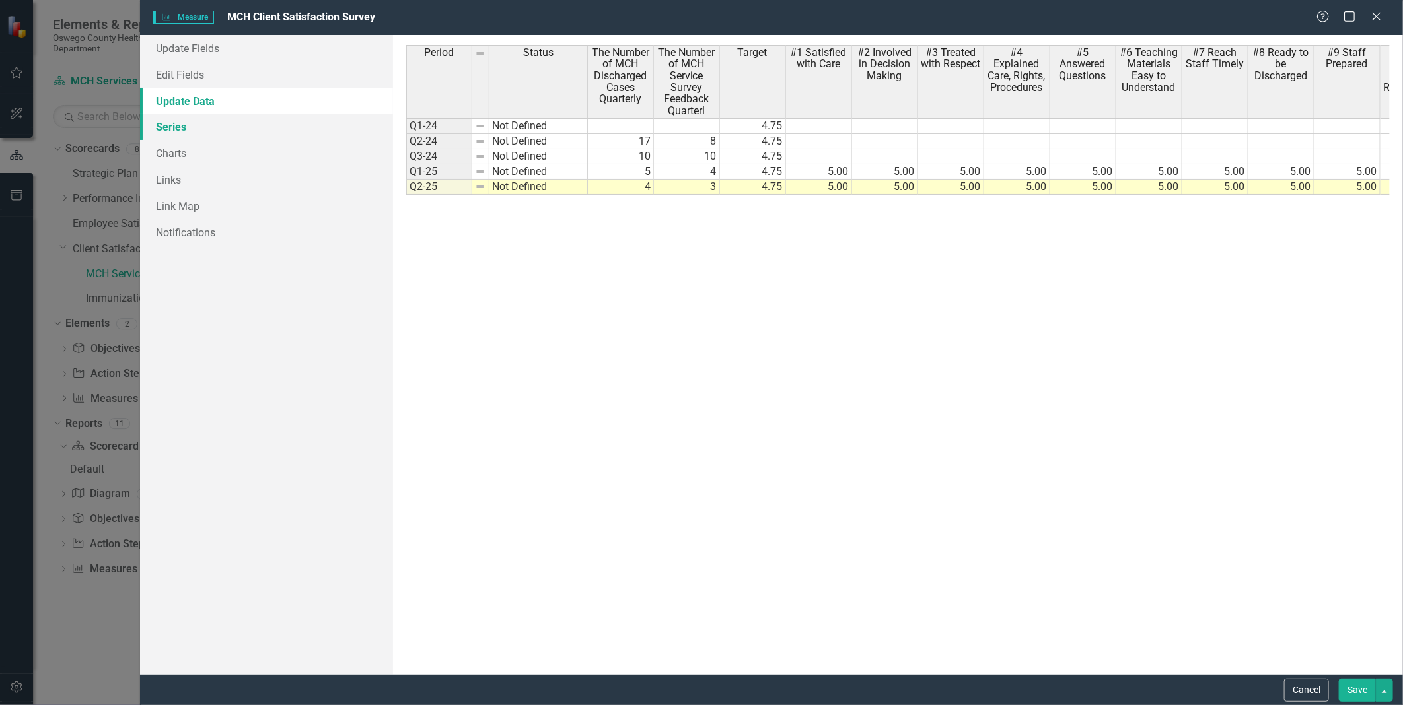
click at [180, 124] on link "Series" at bounding box center [266, 127] width 252 height 26
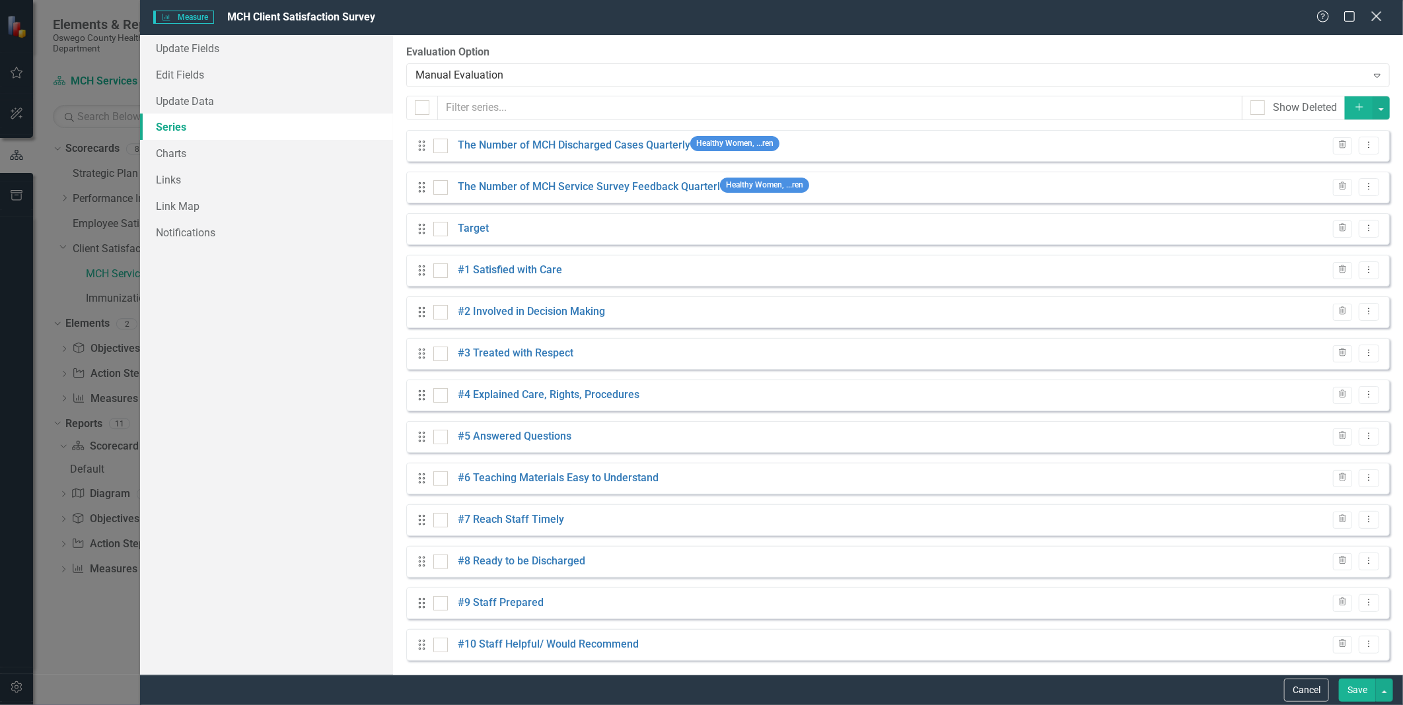
click at [932, 20] on icon "Close" at bounding box center [1376, 16] width 17 height 13
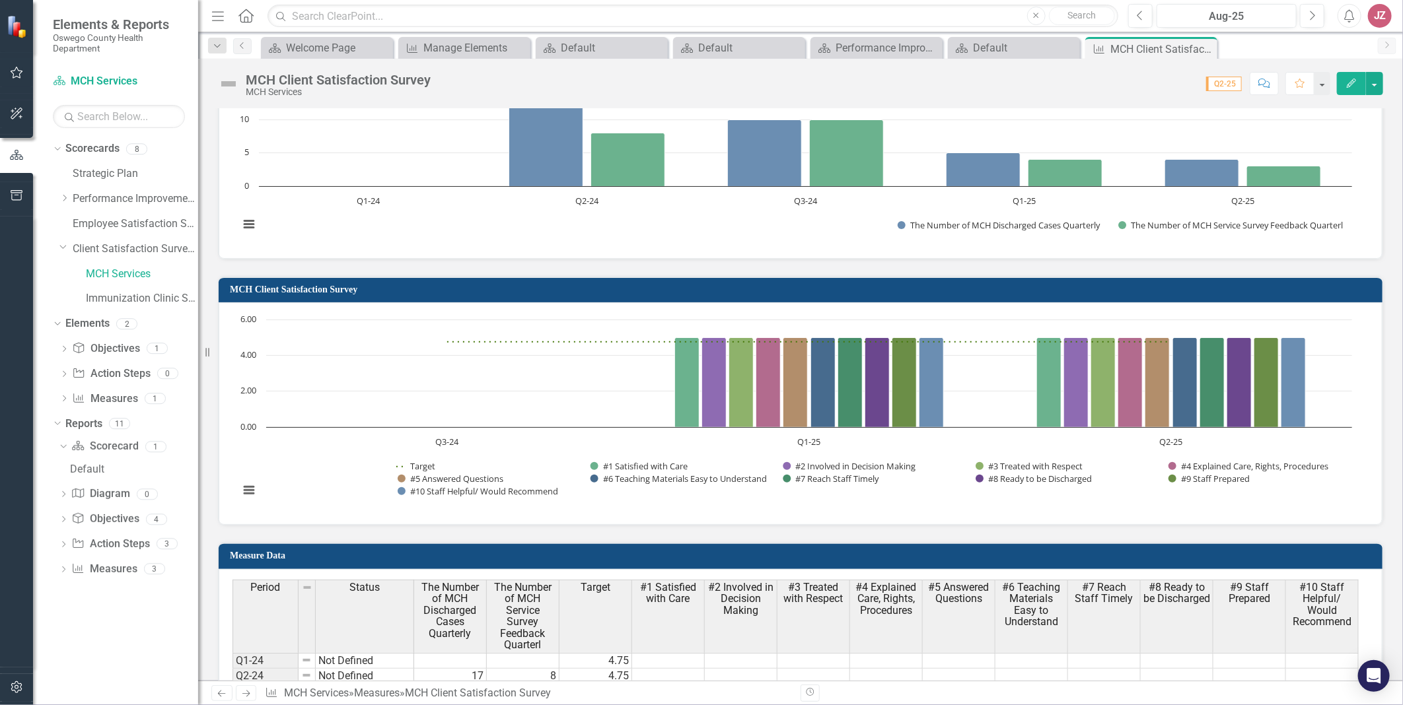
scroll to position [1075, 0]
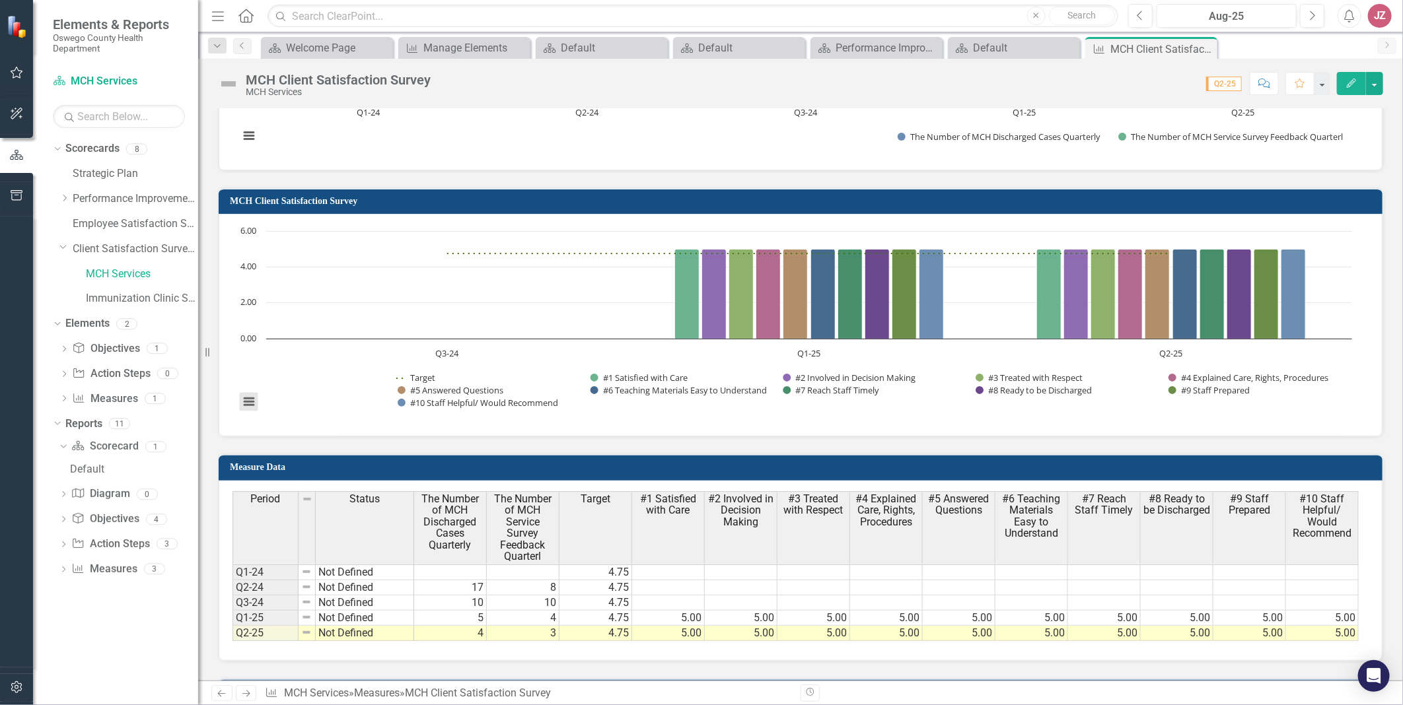
click at [248, 393] on button "View chart menu, Chart" at bounding box center [249, 402] width 18 height 18
click at [304, 441] on div "Measure Data Last Calculated Period Status The Number of MCH Discharged Cases Q…" at bounding box center [800, 549] width 1185 height 224
click at [932, 81] on icon "Edit" at bounding box center [1351, 83] width 12 height 9
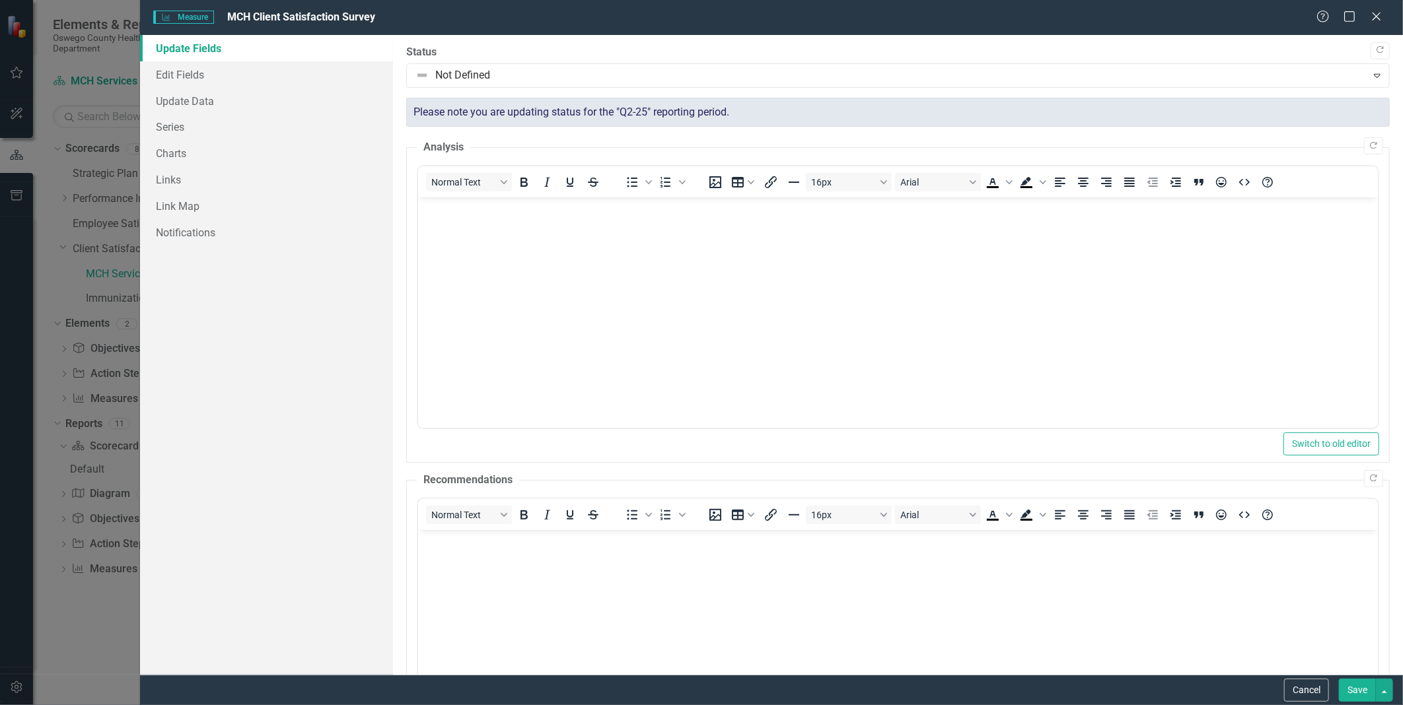
scroll to position [0, 0]
click at [186, 71] on link "Edit Fields" at bounding box center [266, 74] width 252 height 26
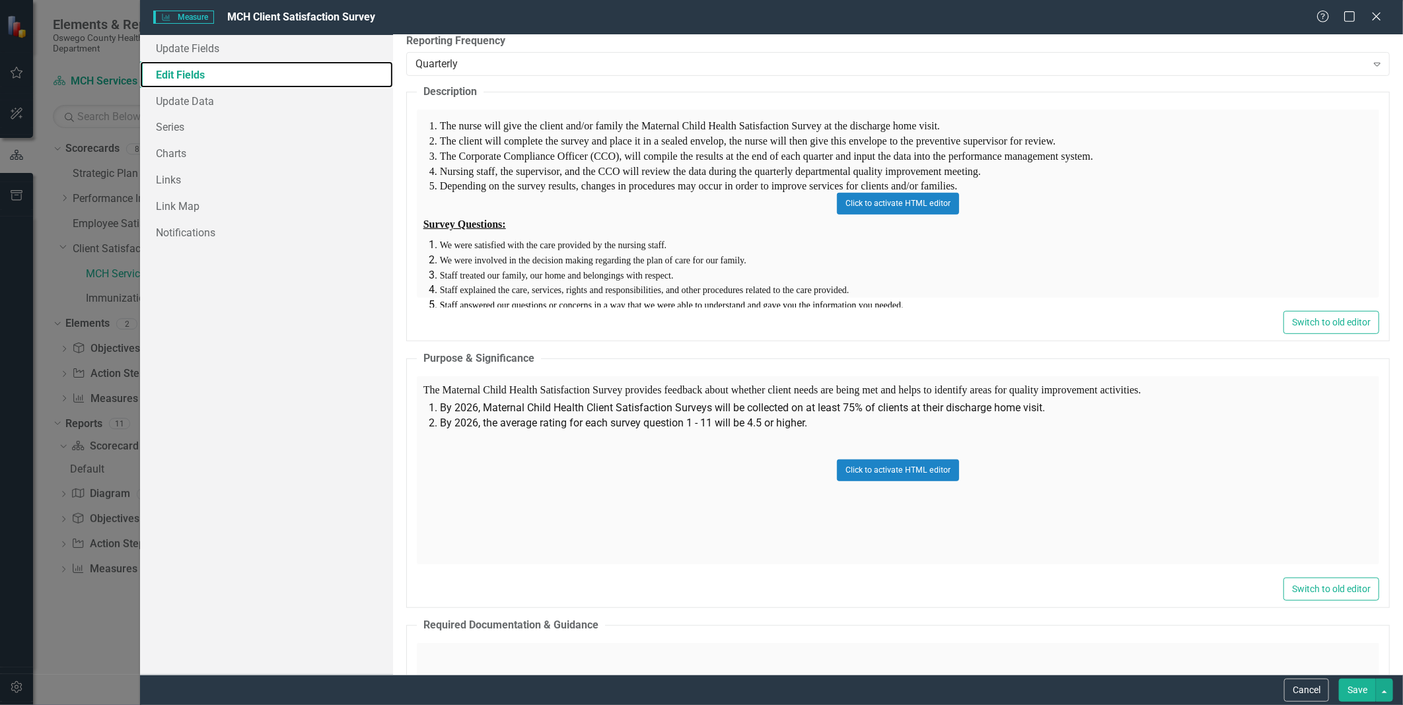
scroll to position [366, 0]
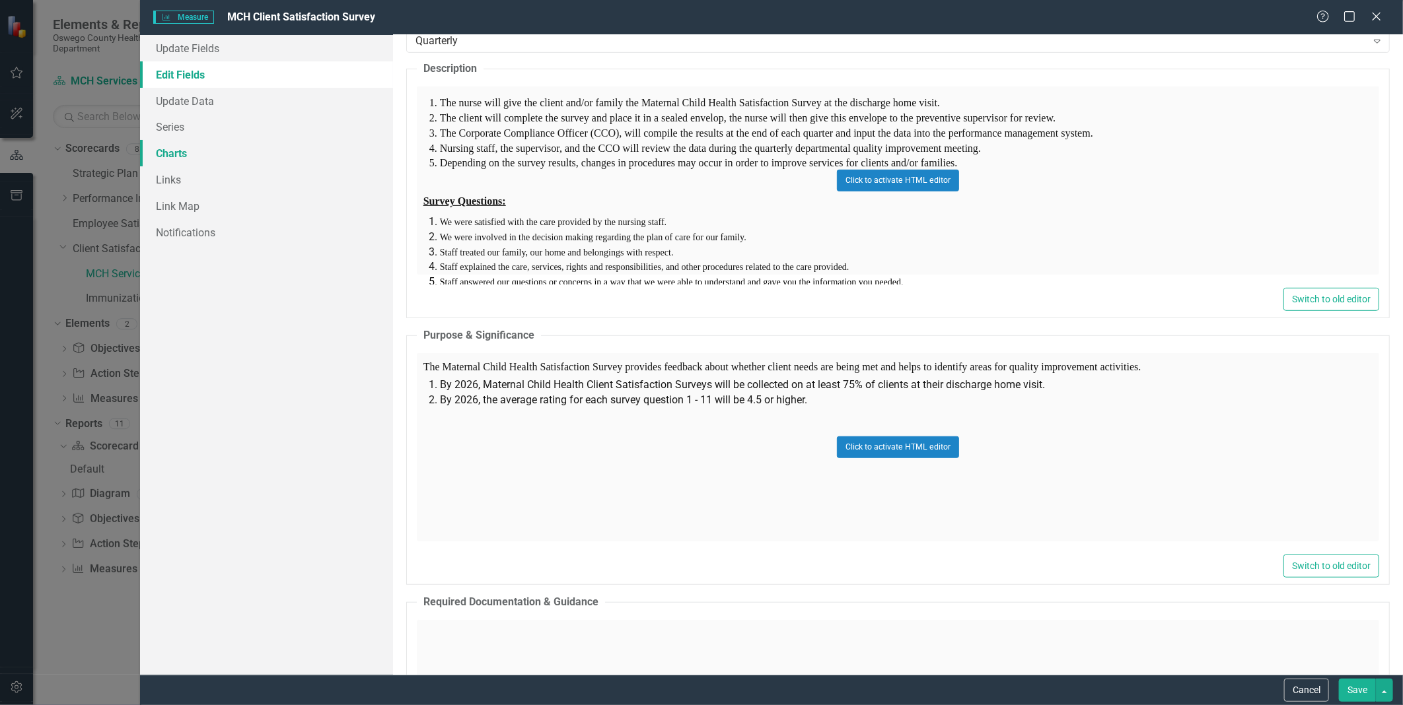
click at [179, 149] on link "Charts" at bounding box center [266, 153] width 252 height 26
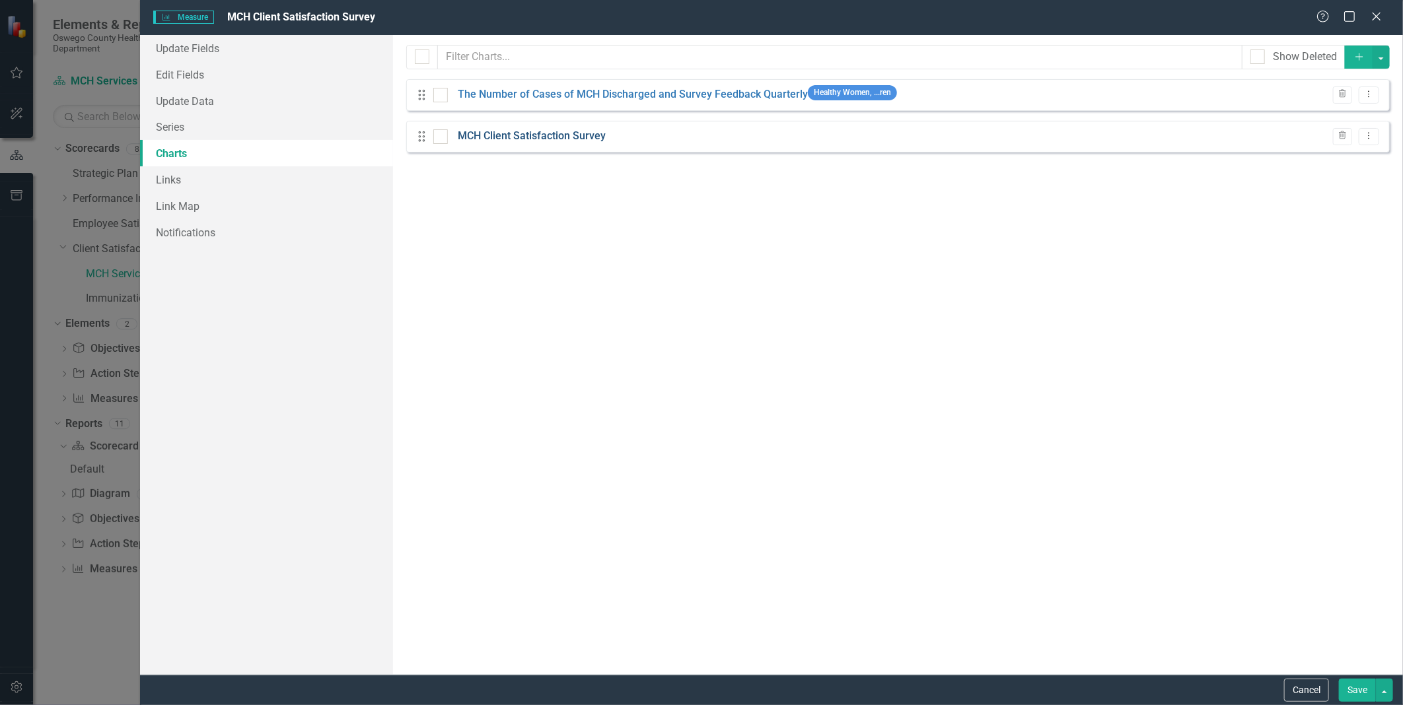
click at [545, 137] on link "MCH Client Satisfaction Survey" at bounding box center [532, 136] width 148 height 15
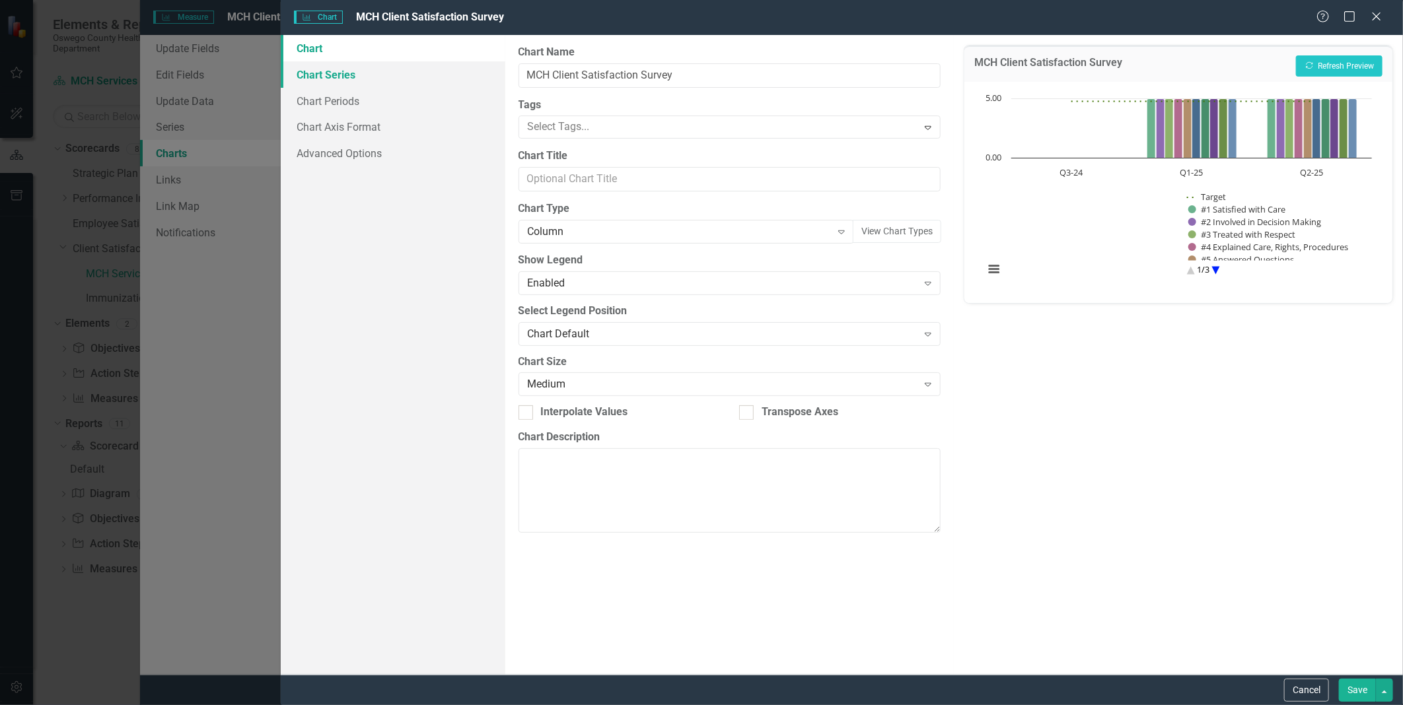
click at [334, 75] on link "Chart Series" at bounding box center [393, 74] width 225 height 26
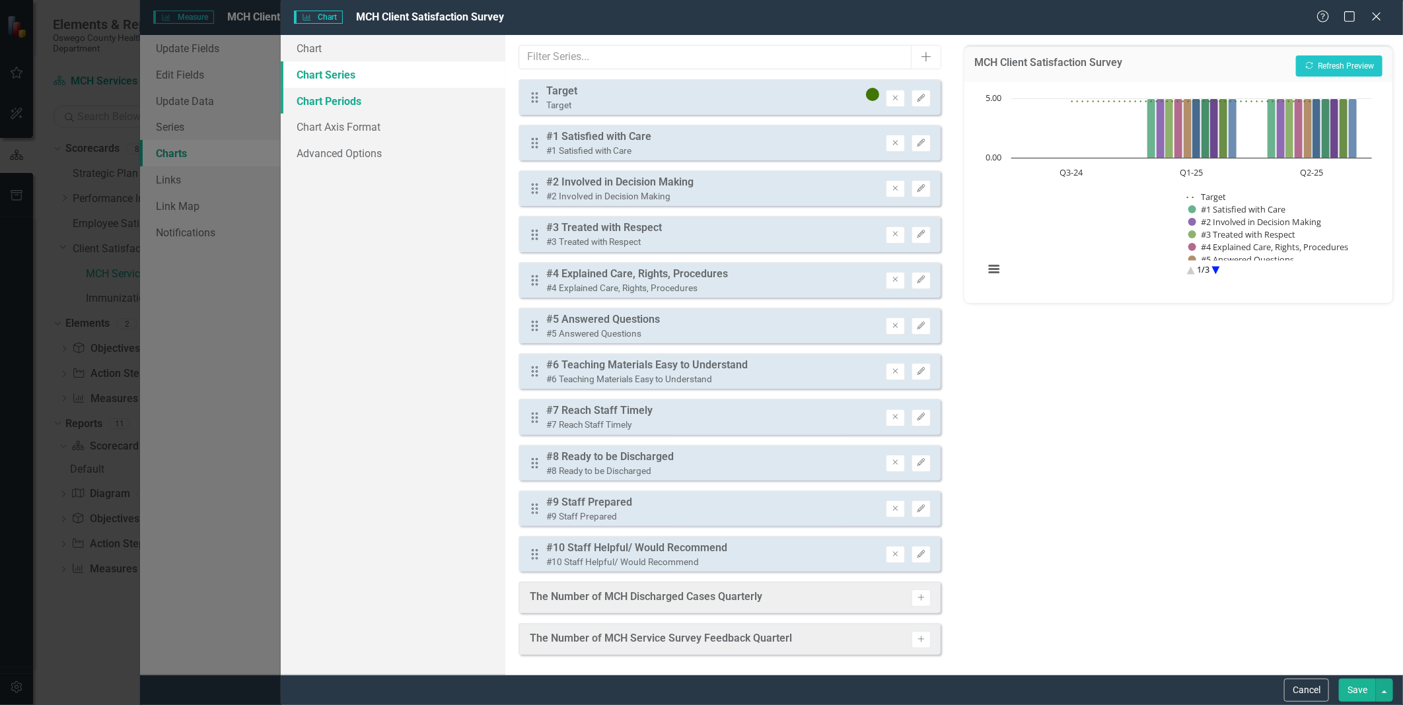
click at [338, 97] on link "Chart Periods" at bounding box center [393, 101] width 225 height 26
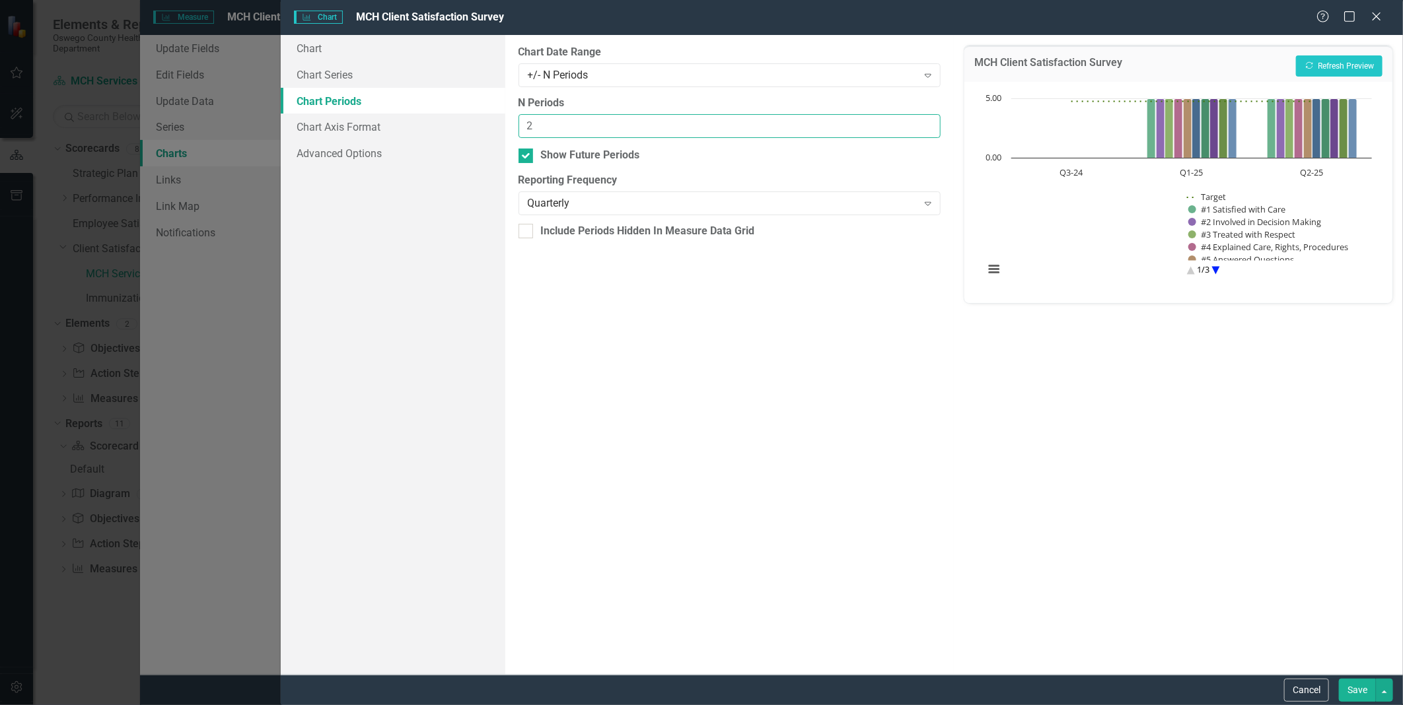
click at [748, 124] on input "2" at bounding box center [729, 126] width 423 height 24
click at [919, 118] on input "2" at bounding box center [729, 126] width 423 height 24
click at [926, 122] on input "3" at bounding box center [729, 126] width 423 height 24
click at [932, 57] on button "Recalculate Refresh Preview" at bounding box center [1339, 65] width 87 height 21
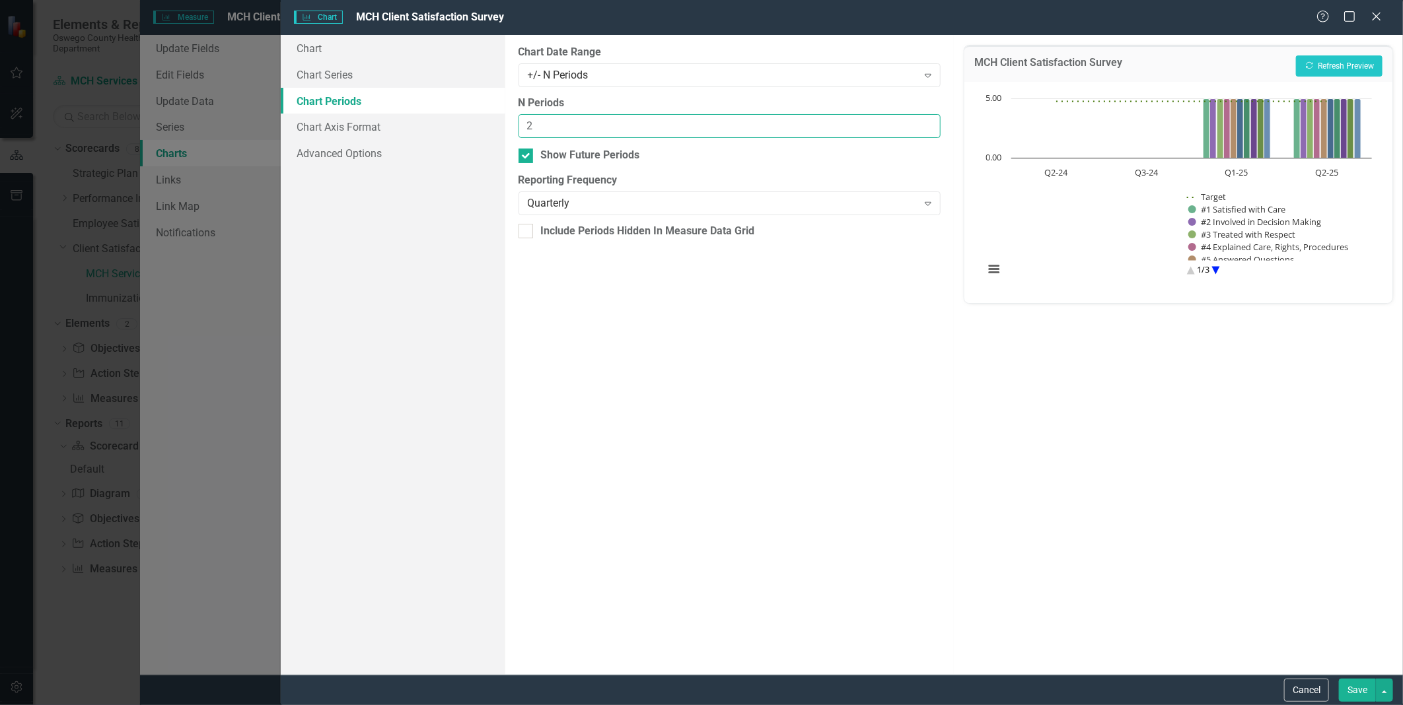
click at [926, 131] on input "2" at bounding box center [729, 126] width 423 height 24
click at [930, 76] on icon "Expand" at bounding box center [927, 75] width 13 height 11
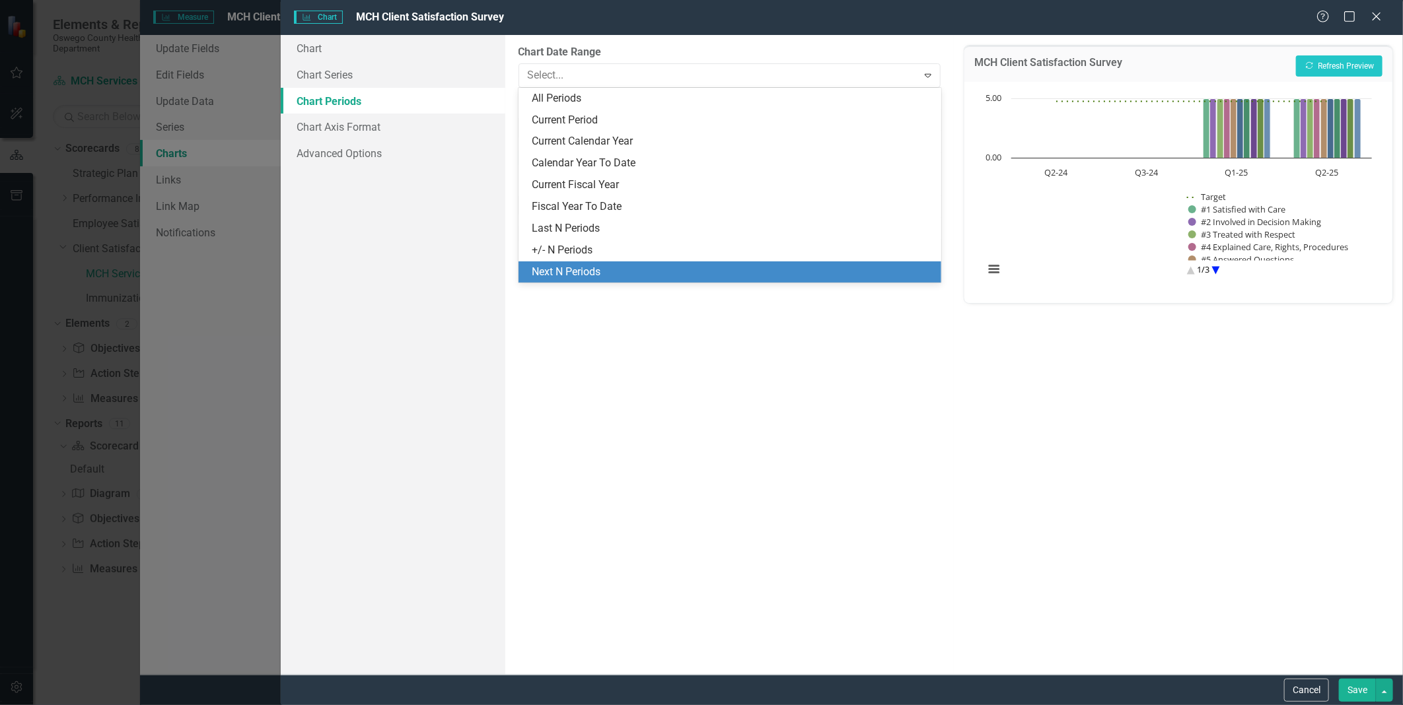
click at [585, 271] on div "Next N Periods" at bounding box center [732, 272] width 401 height 15
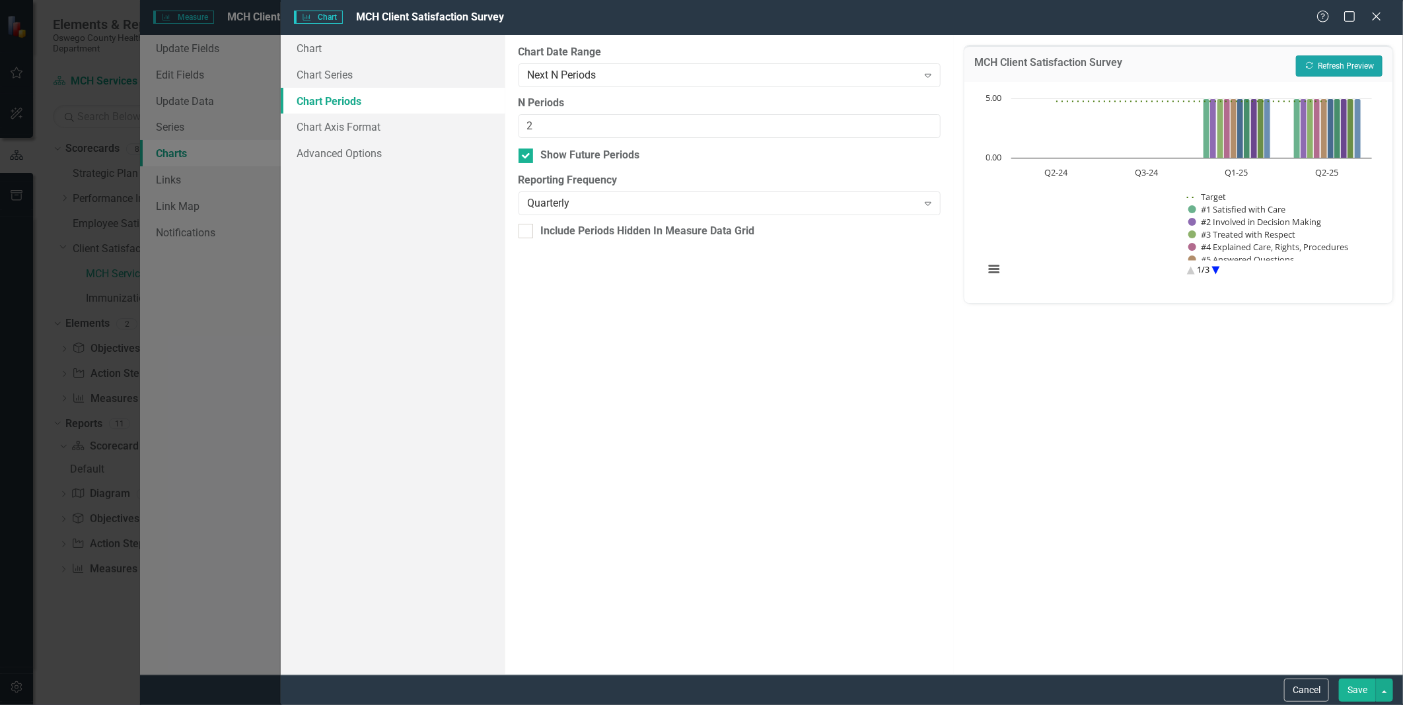
click at [932, 66] on icon "Recalculate" at bounding box center [1309, 65] width 10 height 8
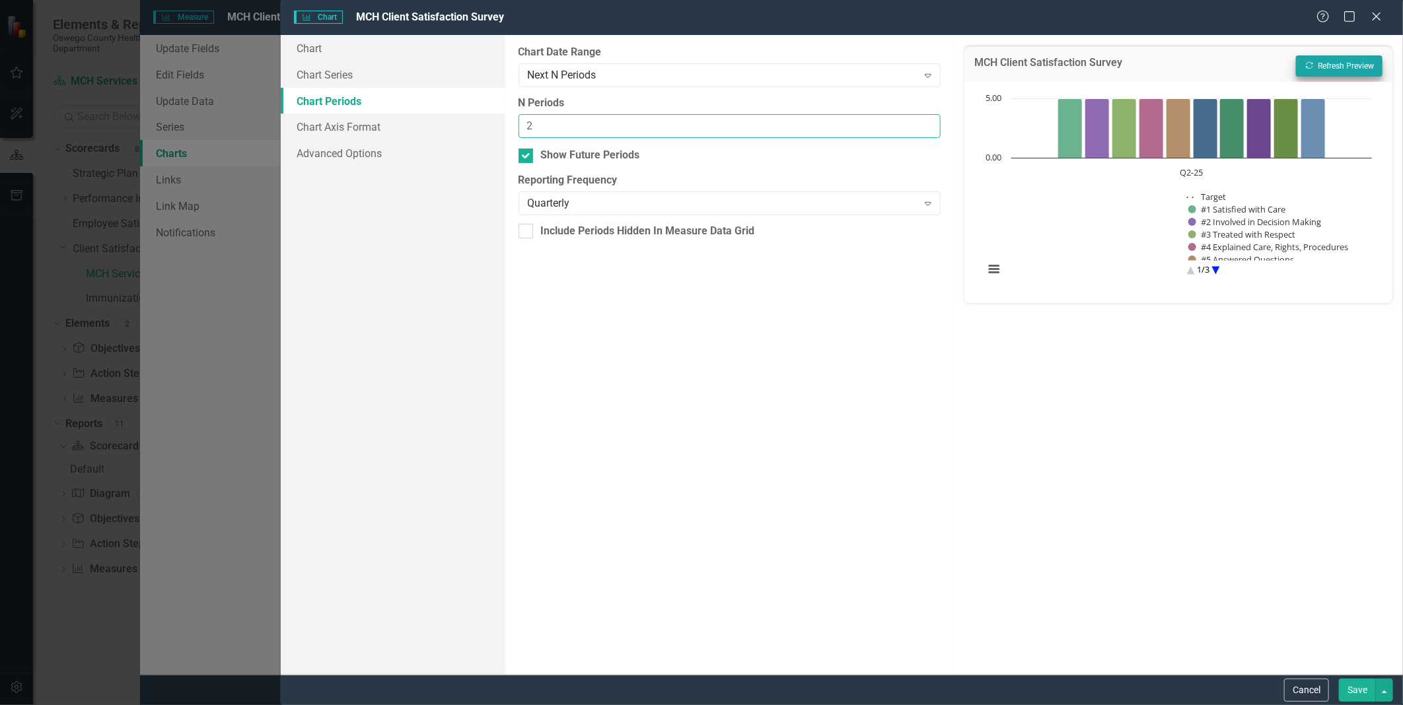
drag, startPoint x: 536, startPoint y: 127, endPoint x: 512, endPoint y: 127, distance: 24.4
click at [512, 127] on div "From this tab, you define the periods you want included in the chart. For examp…" at bounding box center [729, 355] width 449 height 640
click at [932, 66] on button "Recalculate Refresh Preview" at bounding box center [1339, 65] width 87 height 21
drag, startPoint x: 546, startPoint y: 131, endPoint x: 474, endPoint y: 119, distance: 73.0
click at [474, 119] on div "Chart Chart Series Chart Periods Chart Axis Format Advanced Options From this p…" at bounding box center [842, 355] width 1122 height 640
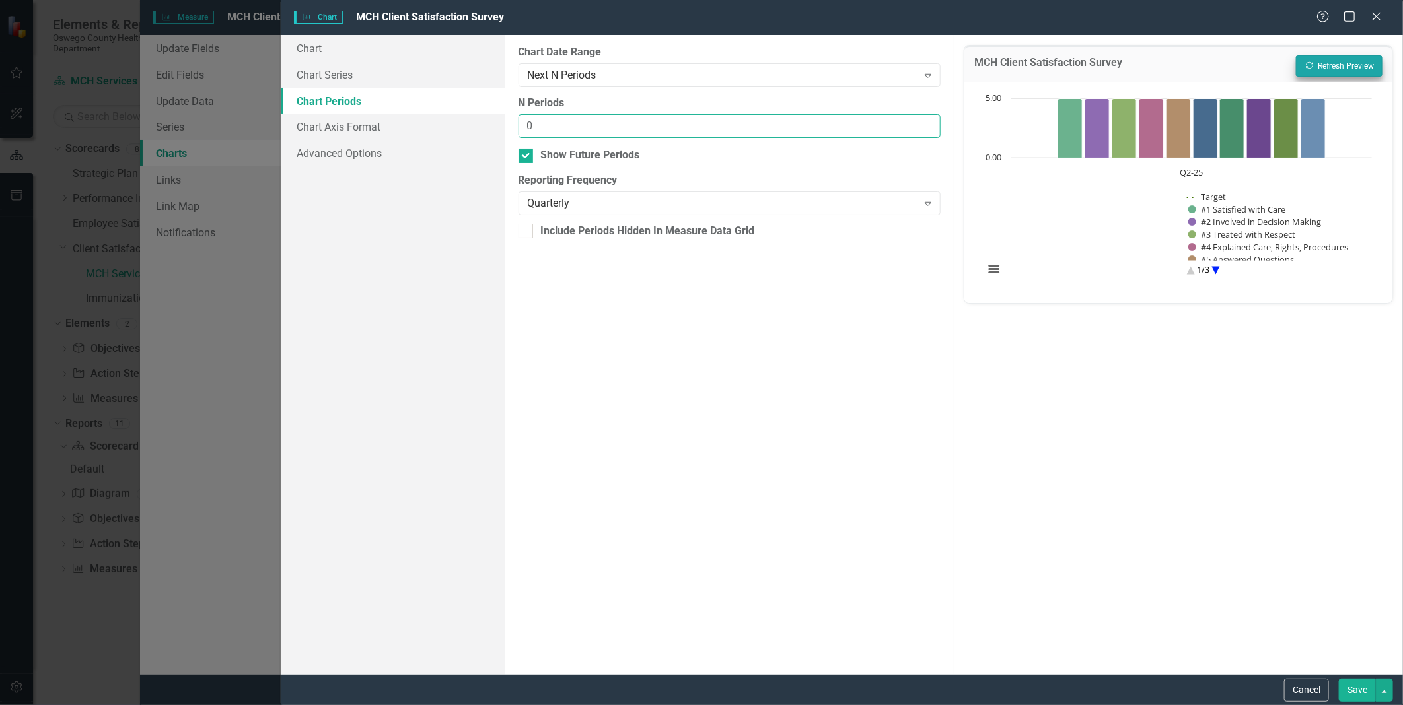
type input "0"
click at [932, 60] on button "Recalculate Refresh Preview" at bounding box center [1339, 65] width 87 height 21
click at [926, 71] on icon "Expand" at bounding box center [927, 75] width 13 height 11
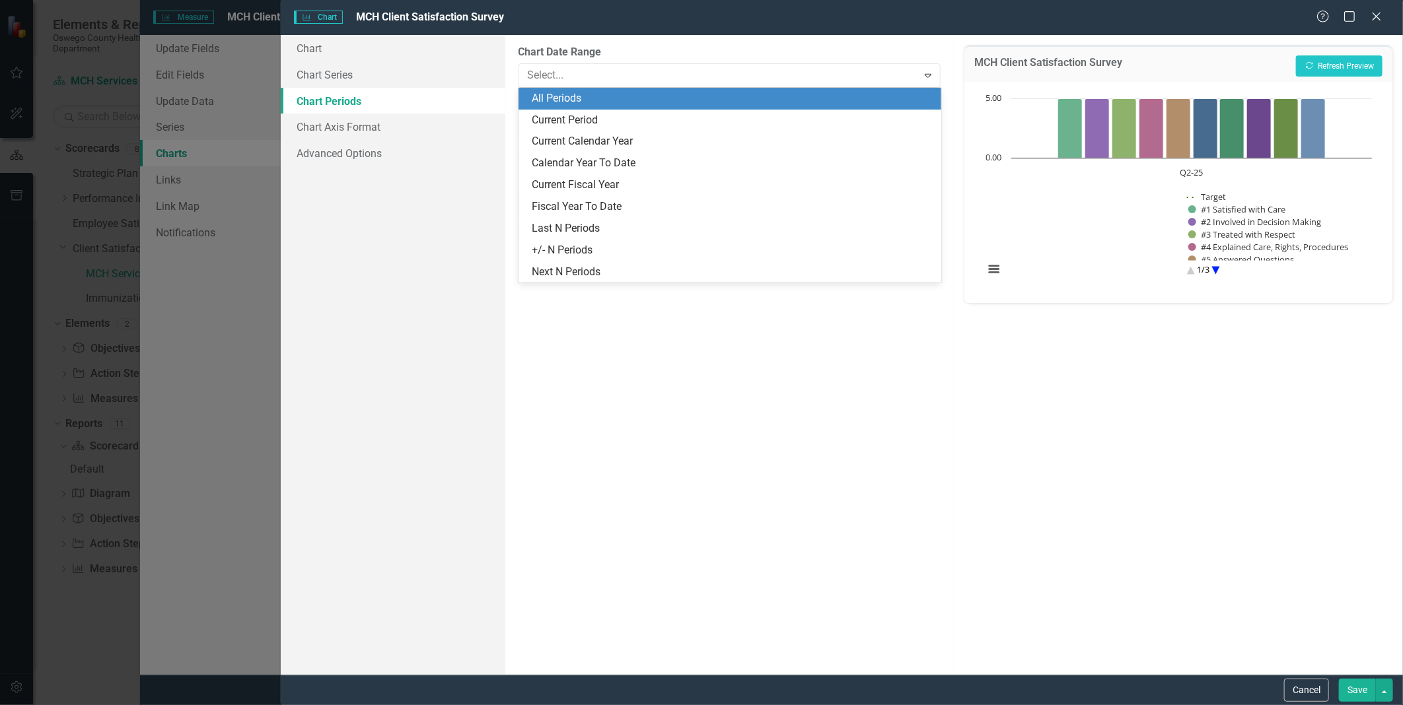
click at [564, 100] on div "All Periods" at bounding box center [732, 98] width 401 height 15
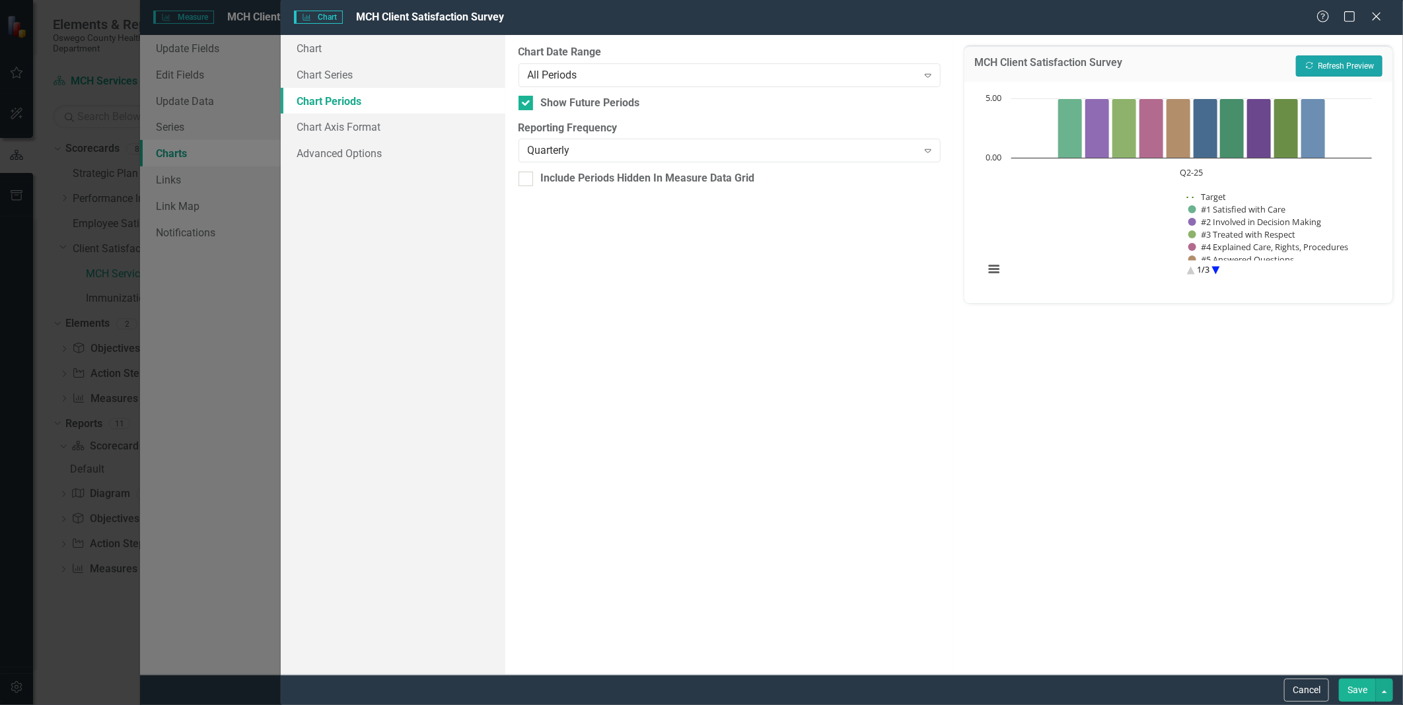
click at [932, 67] on button "Recalculate Refresh Preview" at bounding box center [1339, 65] width 87 height 21
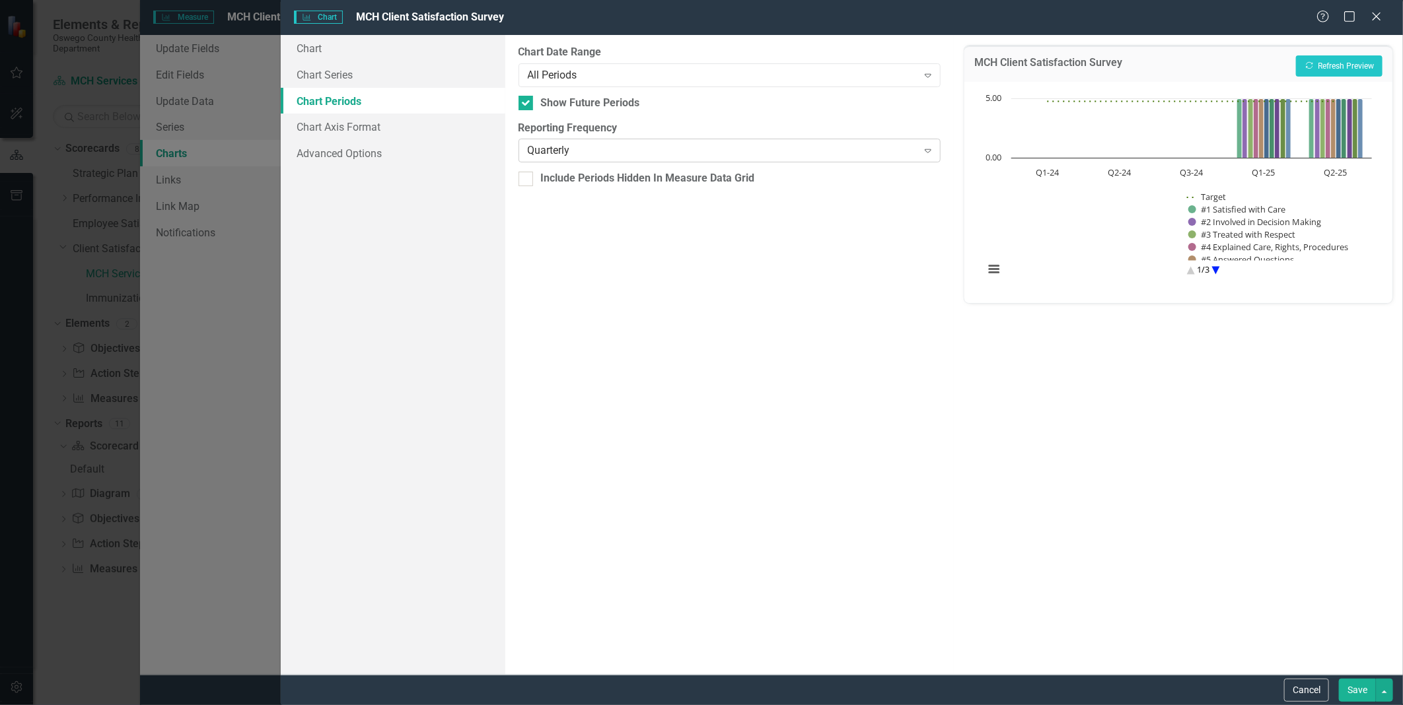
click at [923, 152] on icon "Expand" at bounding box center [927, 150] width 13 height 11
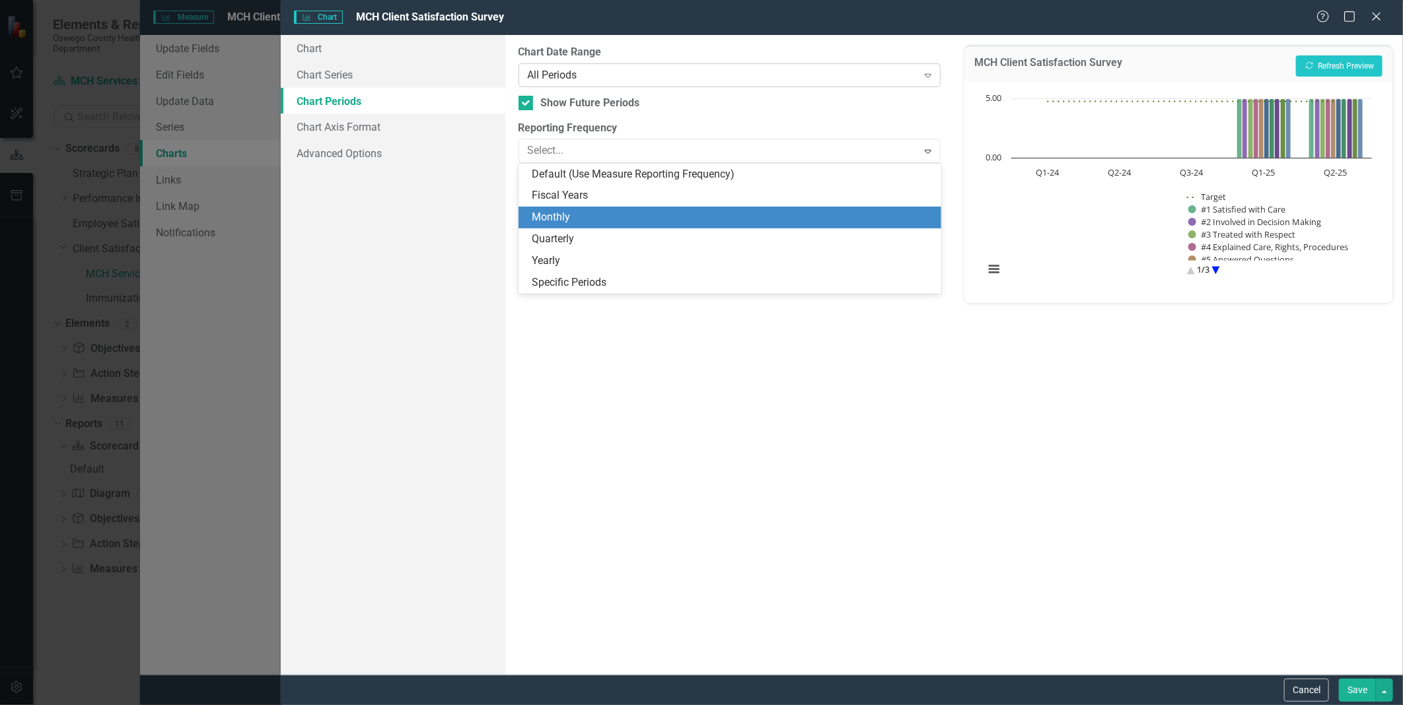
click at [932, 68] on div "Expand" at bounding box center [928, 75] width 24 height 21
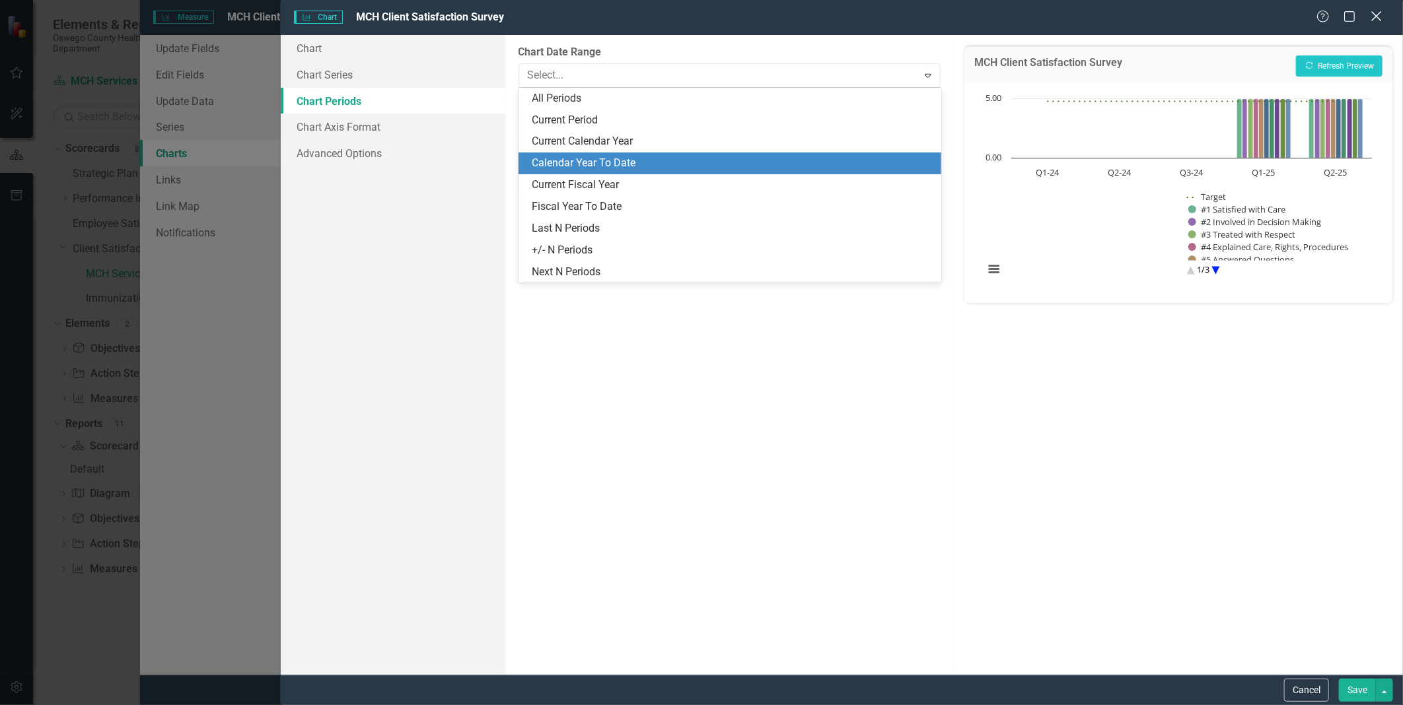
click at [932, 23] on div "Close" at bounding box center [1376, 18] width 17 height 18
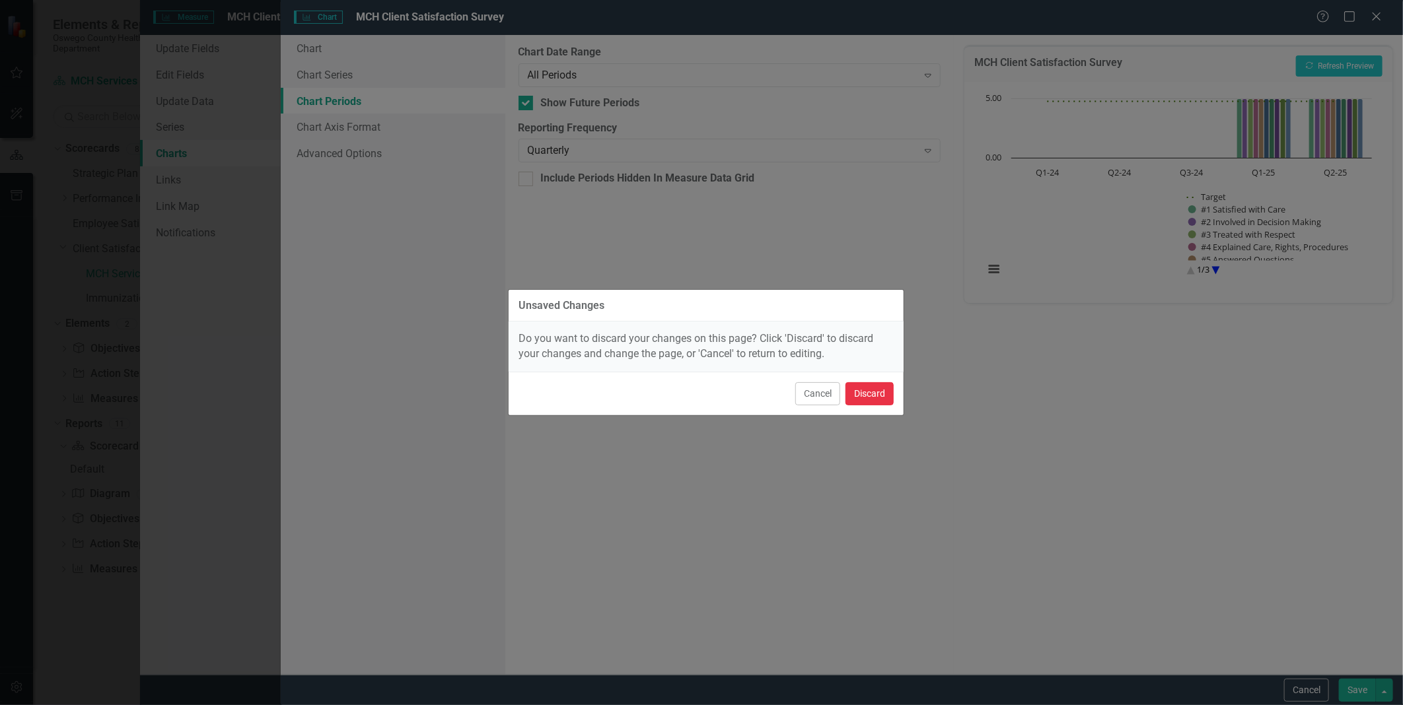
click at [878, 394] on button "Discard" at bounding box center [869, 393] width 48 height 23
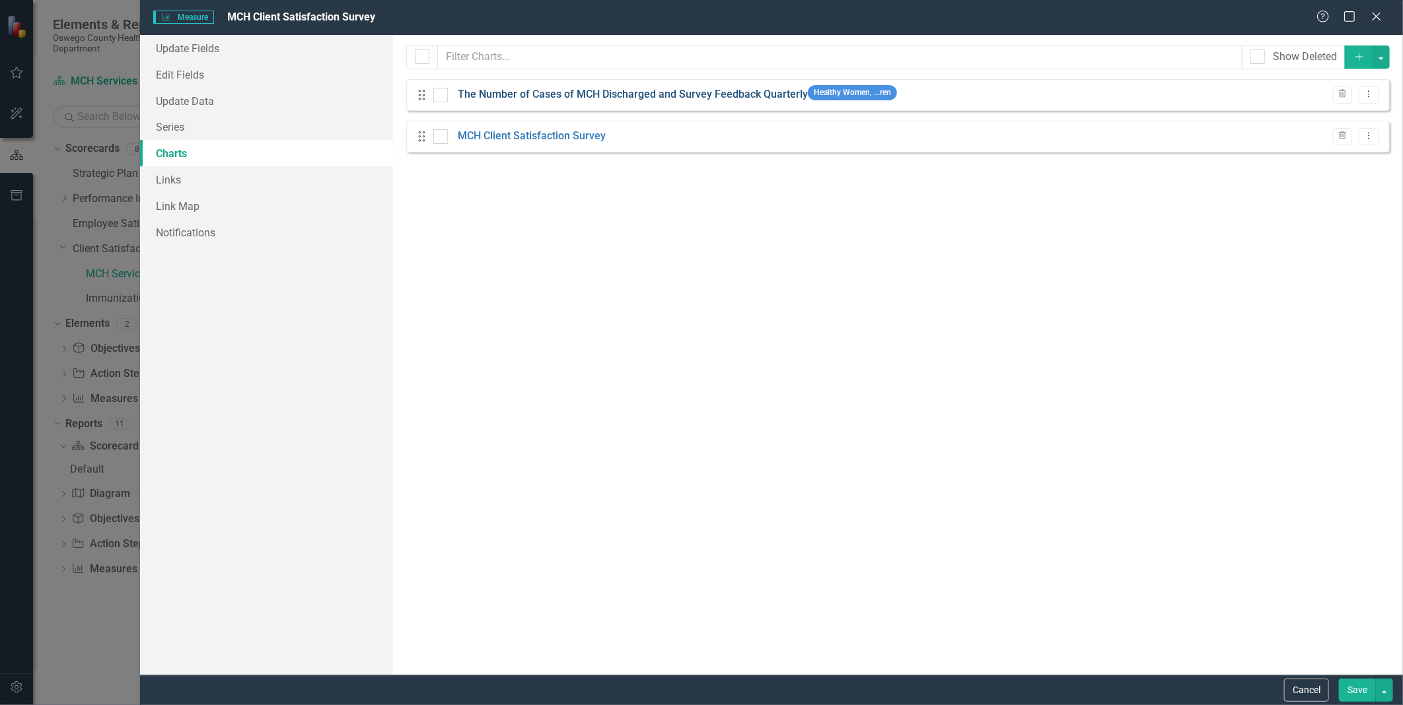
click at [564, 91] on link "The Number of Cases of MCH Discharged and Survey Feedback Quarterly" at bounding box center [633, 94] width 350 height 15
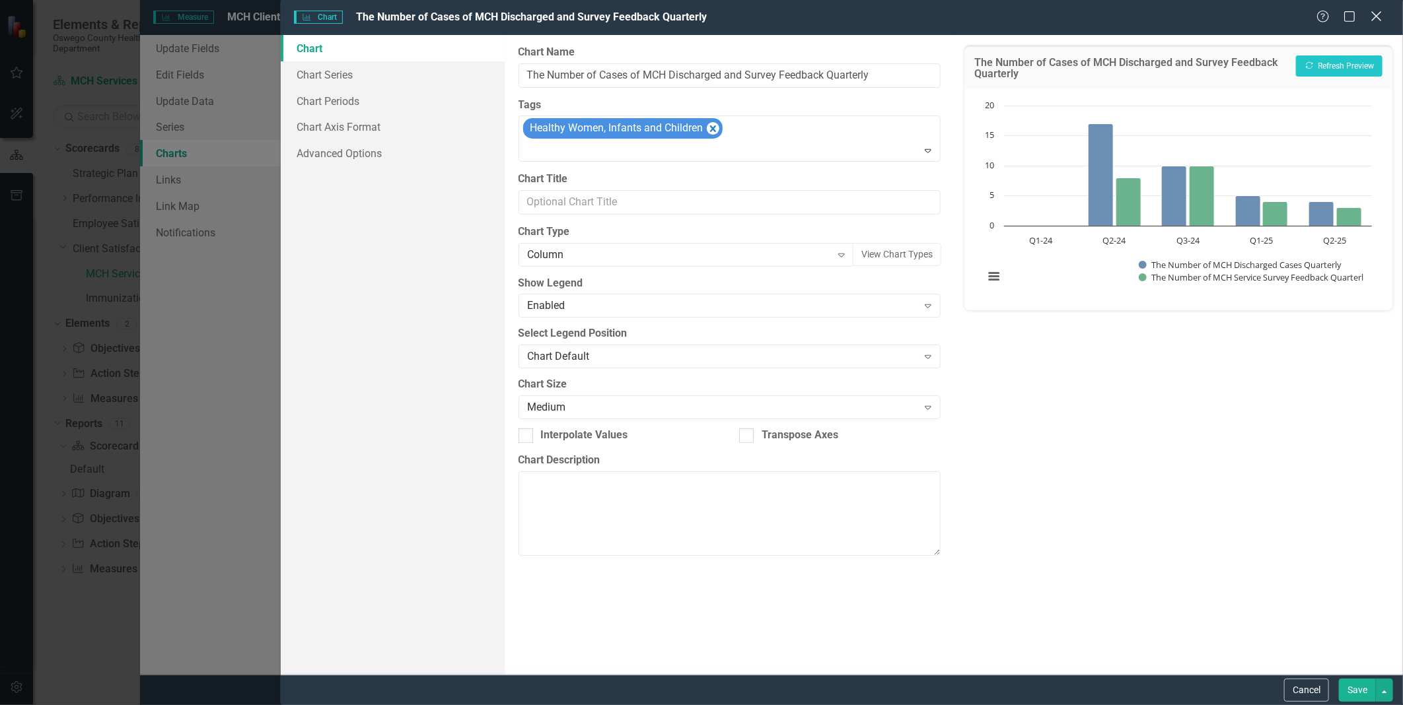
click at [932, 22] on icon "Close" at bounding box center [1376, 16] width 17 height 13
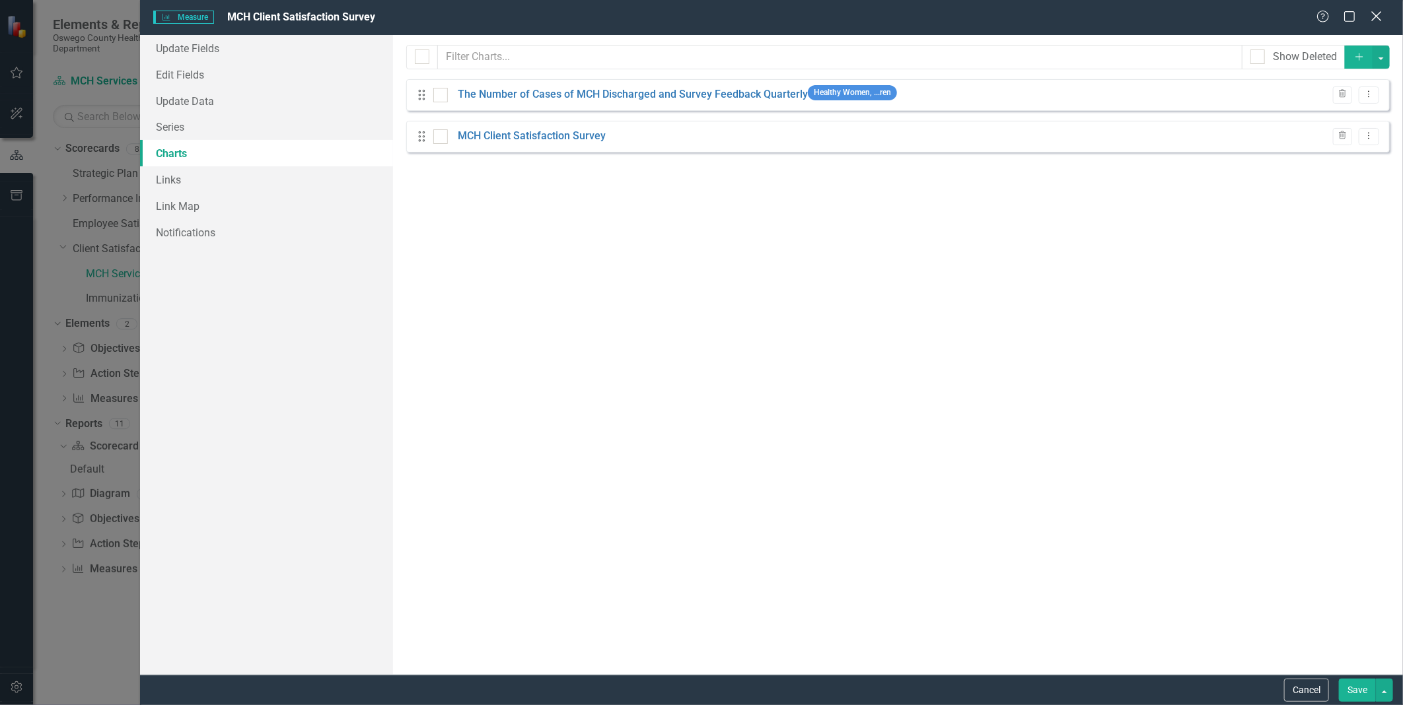
click at [932, 16] on icon "Close" at bounding box center [1376, 16] width 17 height 13
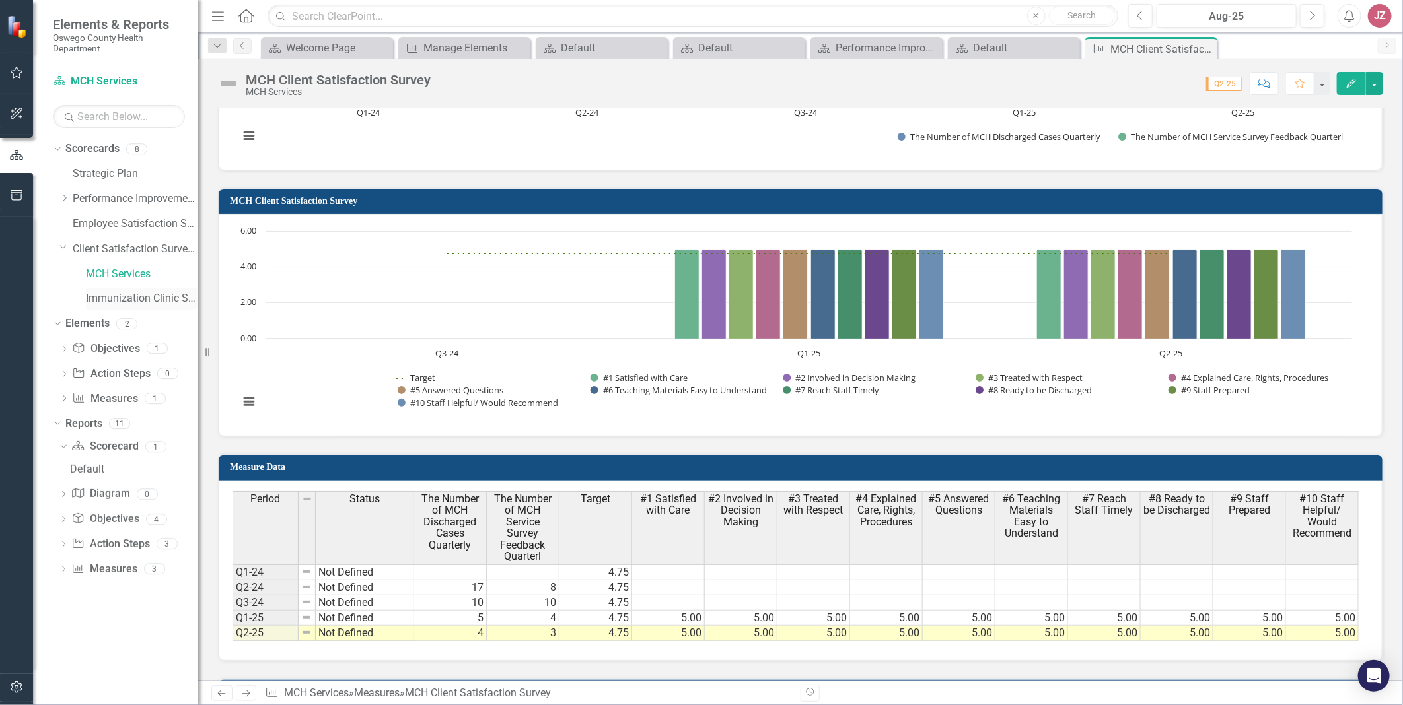
click at [118, 300] on link "Immunization Clinic Satisfaction Survey" at bounding box center [142, 298] width 112 height 15
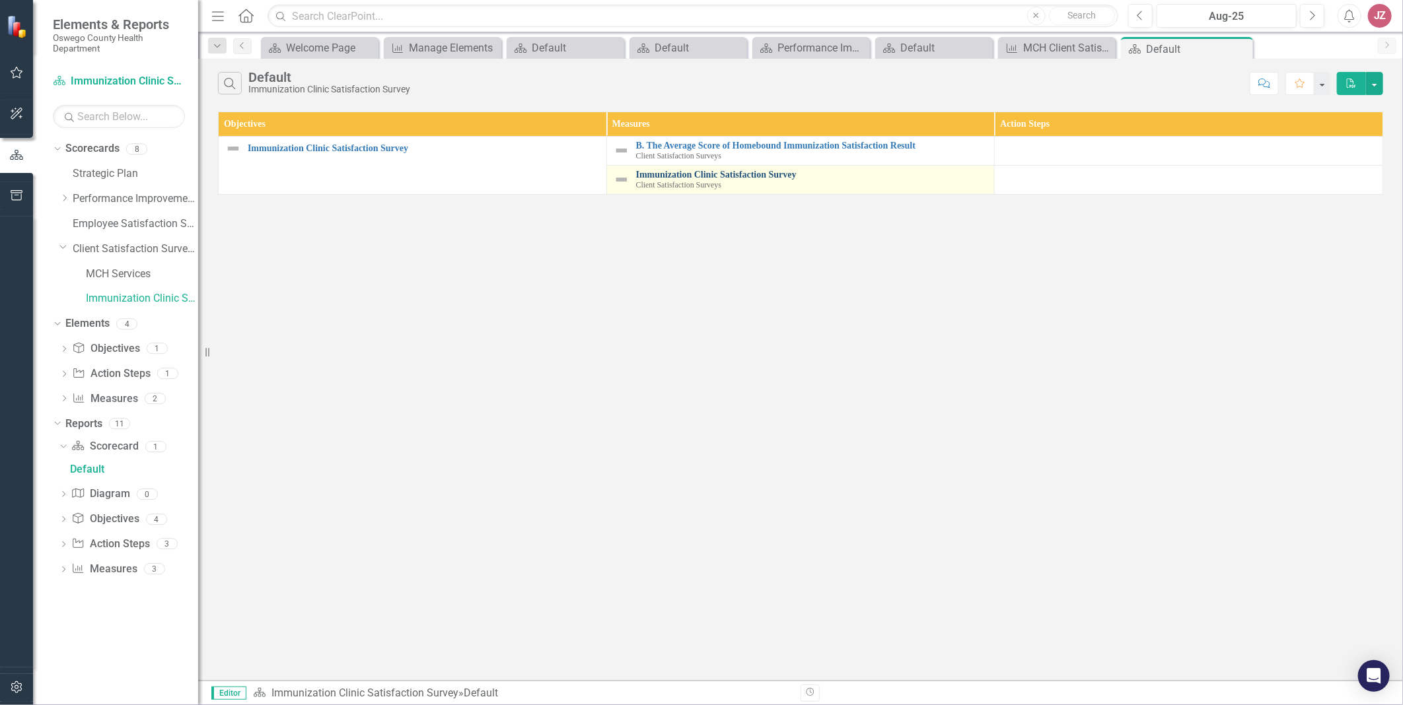
click at [704, 174] on link "Immunization Clinic Satisfaction Survey" at bounding box center [812, 175] width 352 height 10
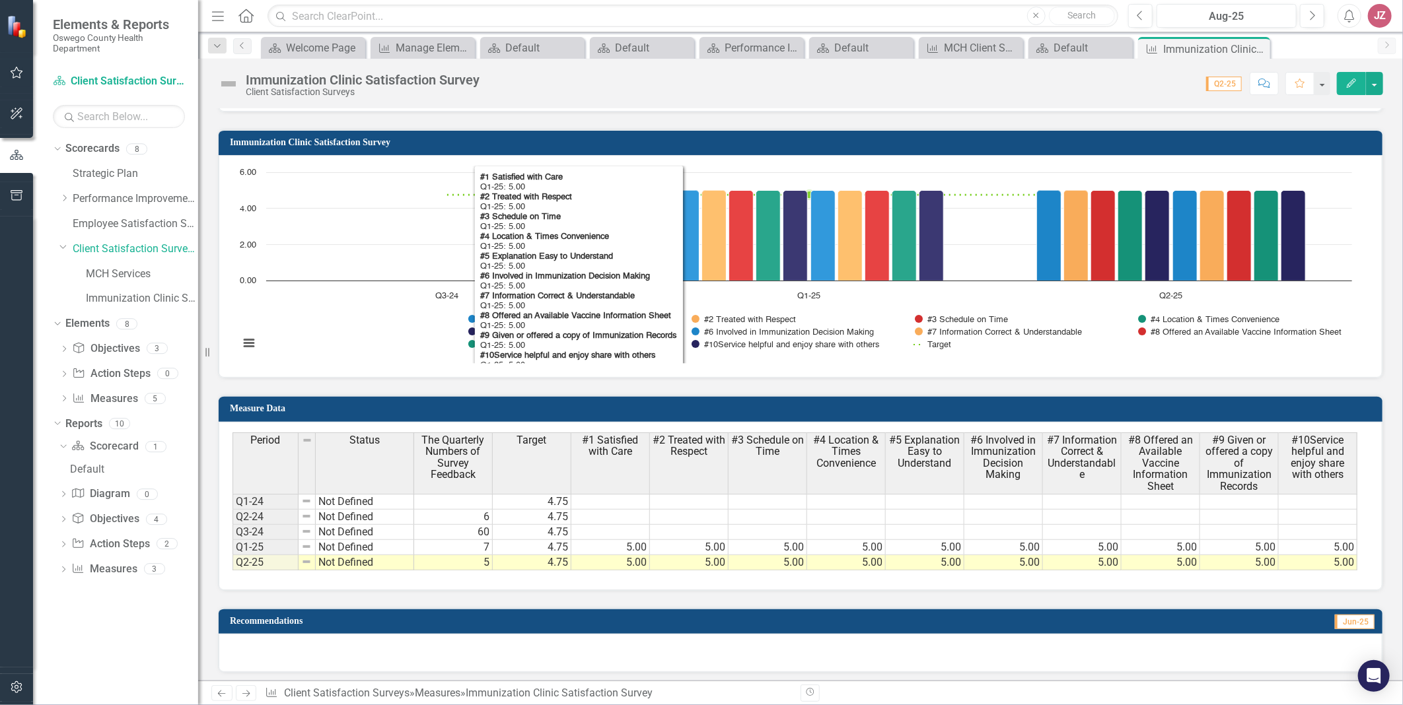
scroll to position [1321, 0]
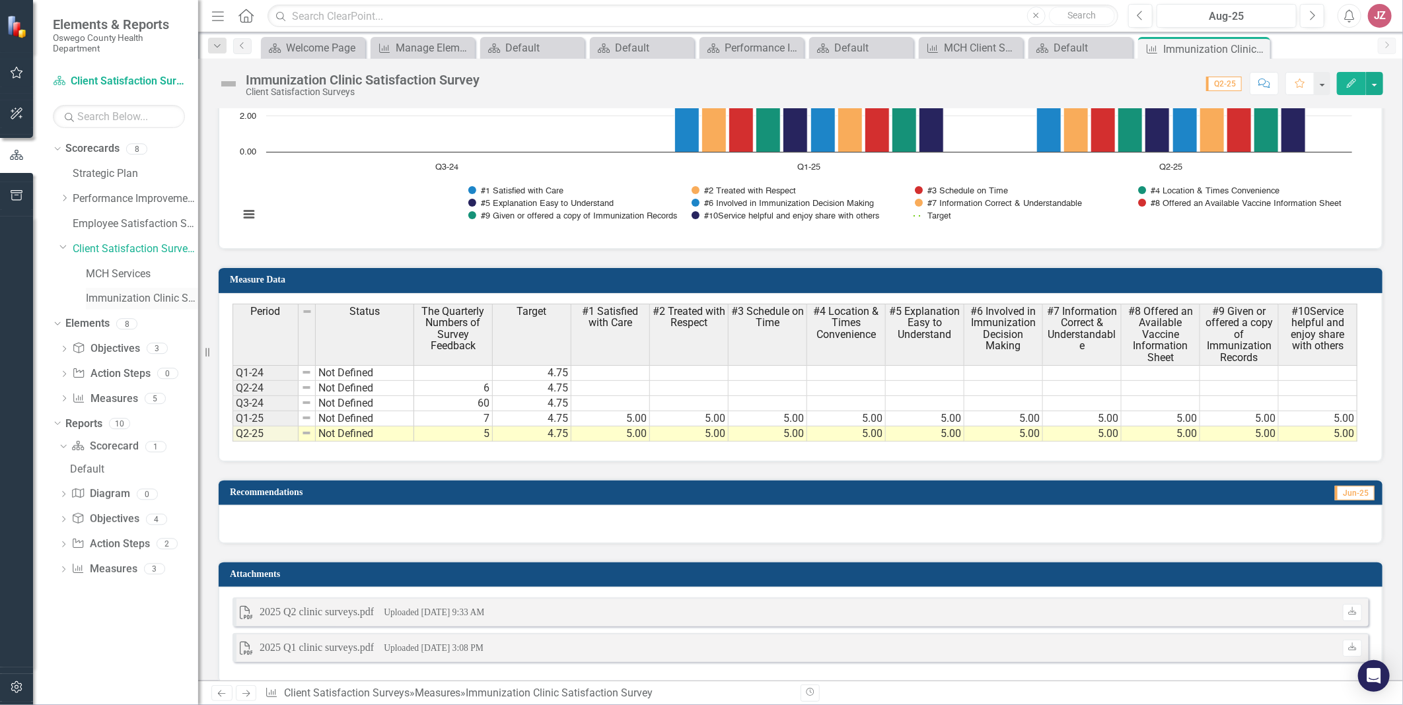
click at [120, 298] on link "Immunization Clinic Satisfaction Survey" at bounding box center [142, 298] width 112 height 15
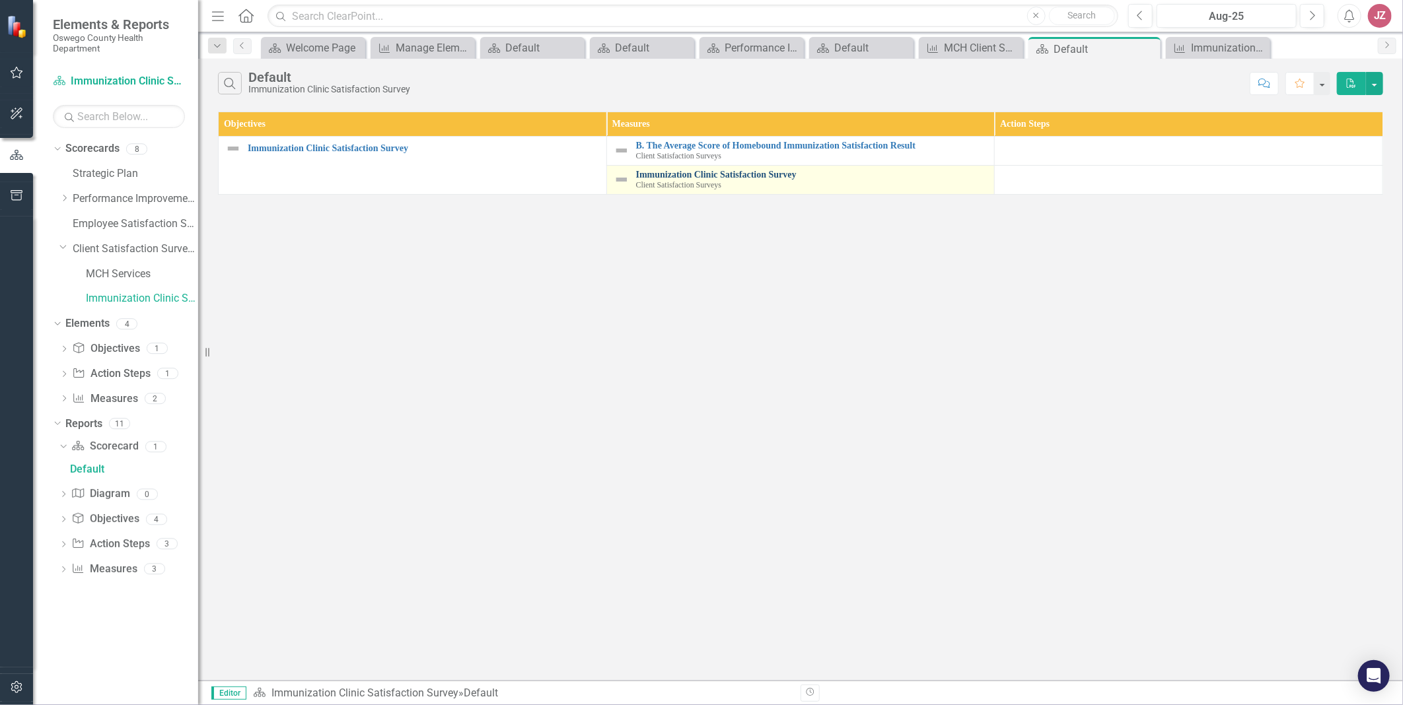
click at [711, 176] on link "Immunization Clinic Satisfaction Survey" at bounding box center [812, 175] width 352 height 10
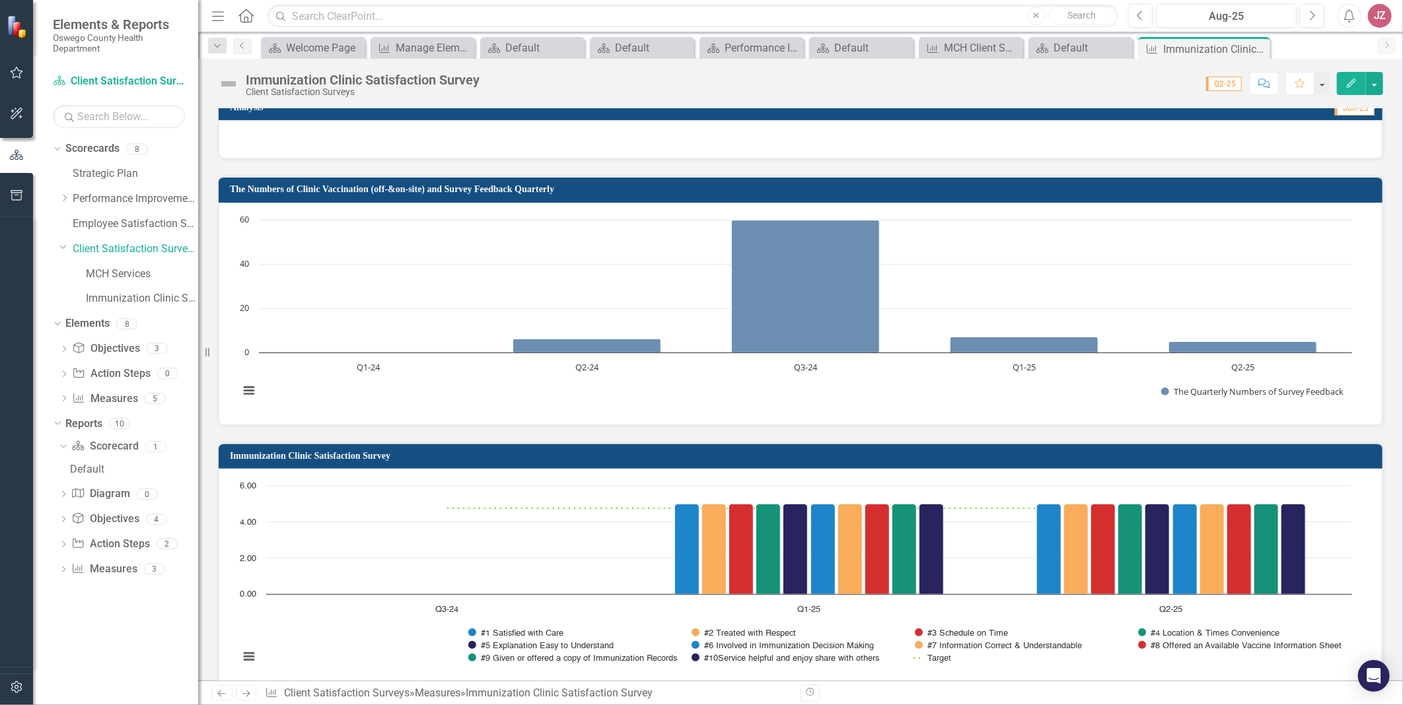
scroll to position [807, 0]
